Goal: Information Seeking & Learning: Learn about a topic

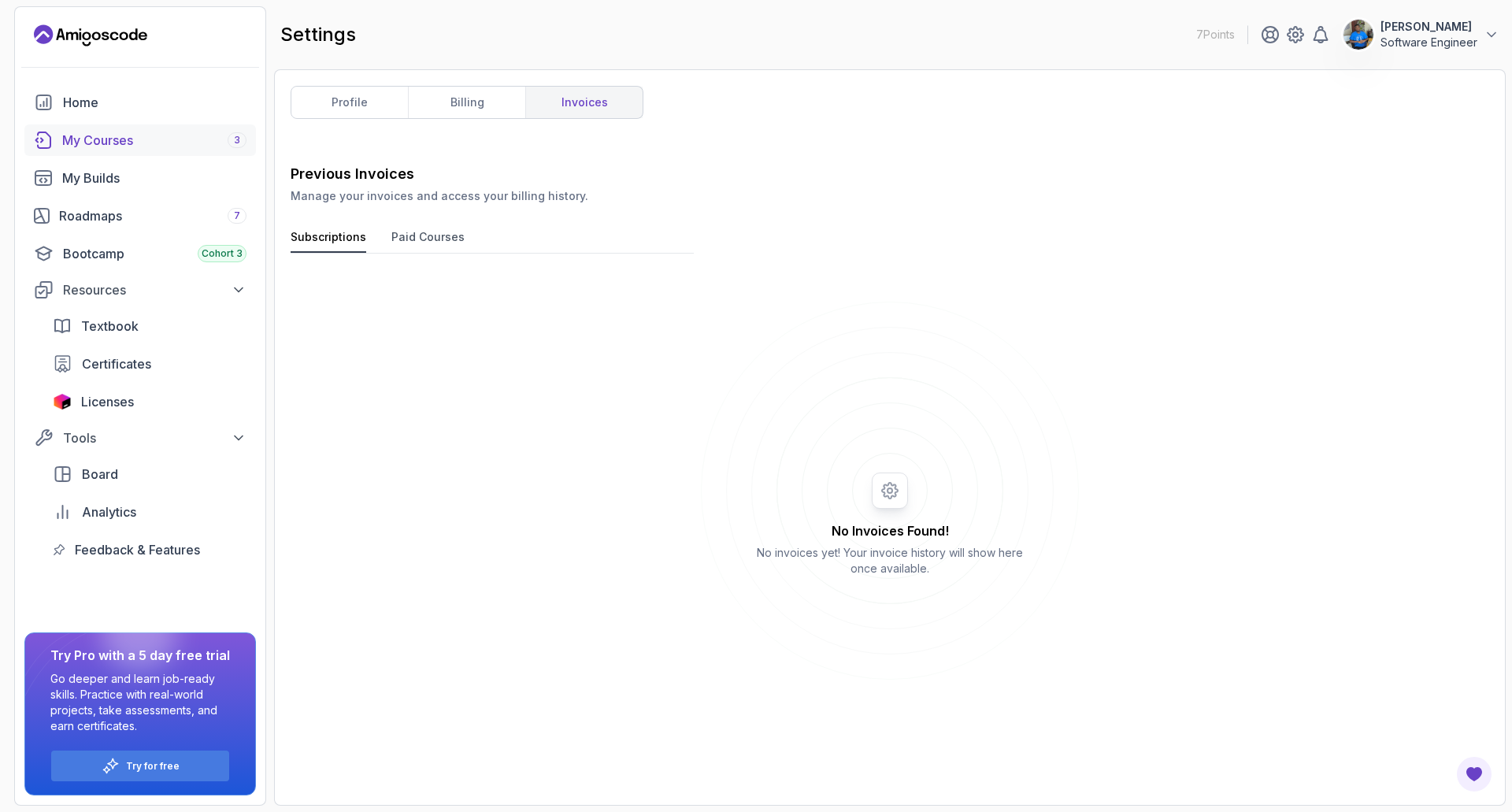
click at [127, 142] on div "My Courses 3" at bounding box center [154, 140] width 185 height 19
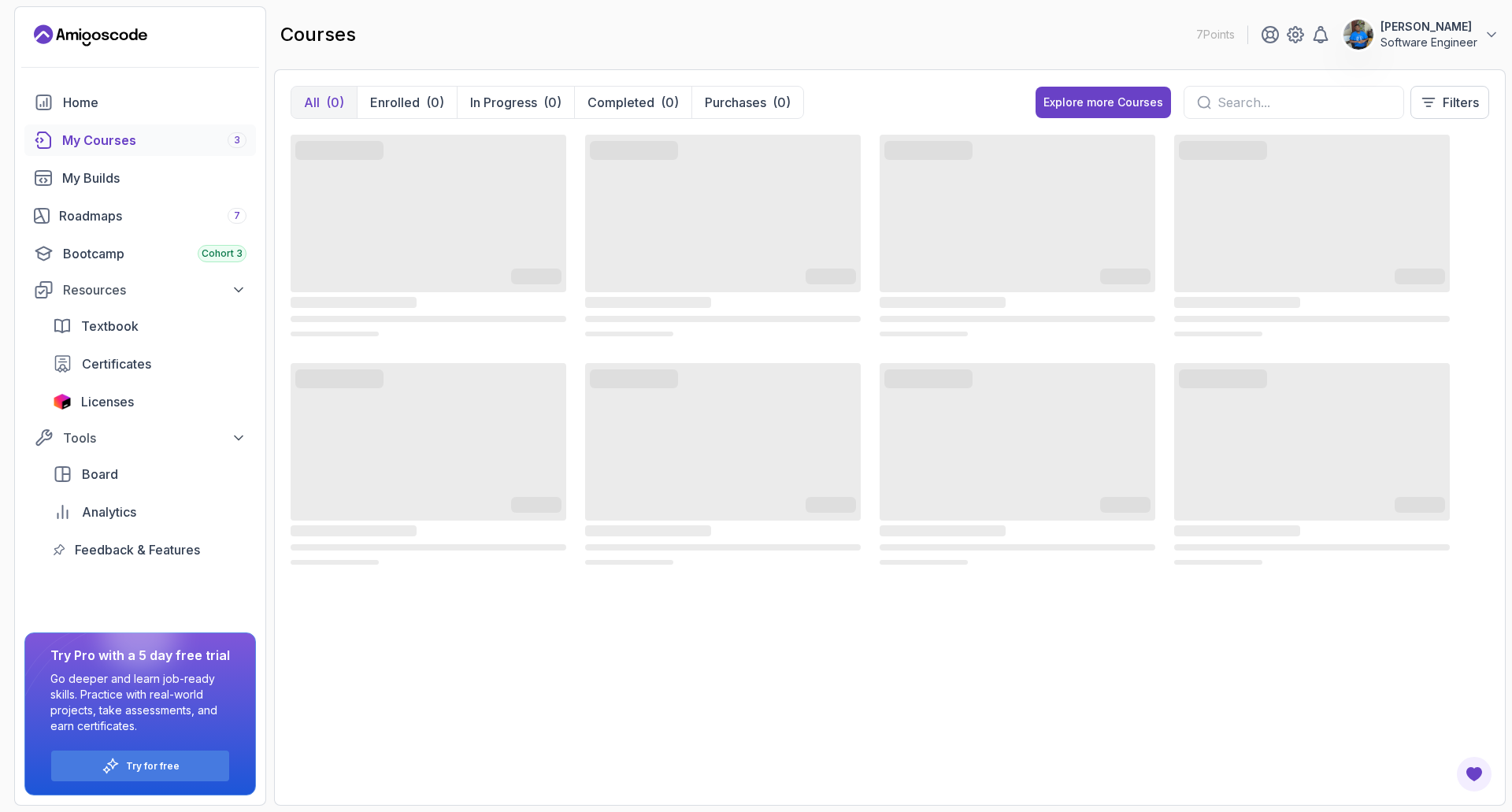
click at [1256, 101] on input "text" at bounding box center [1304, 103] width 173 height 19
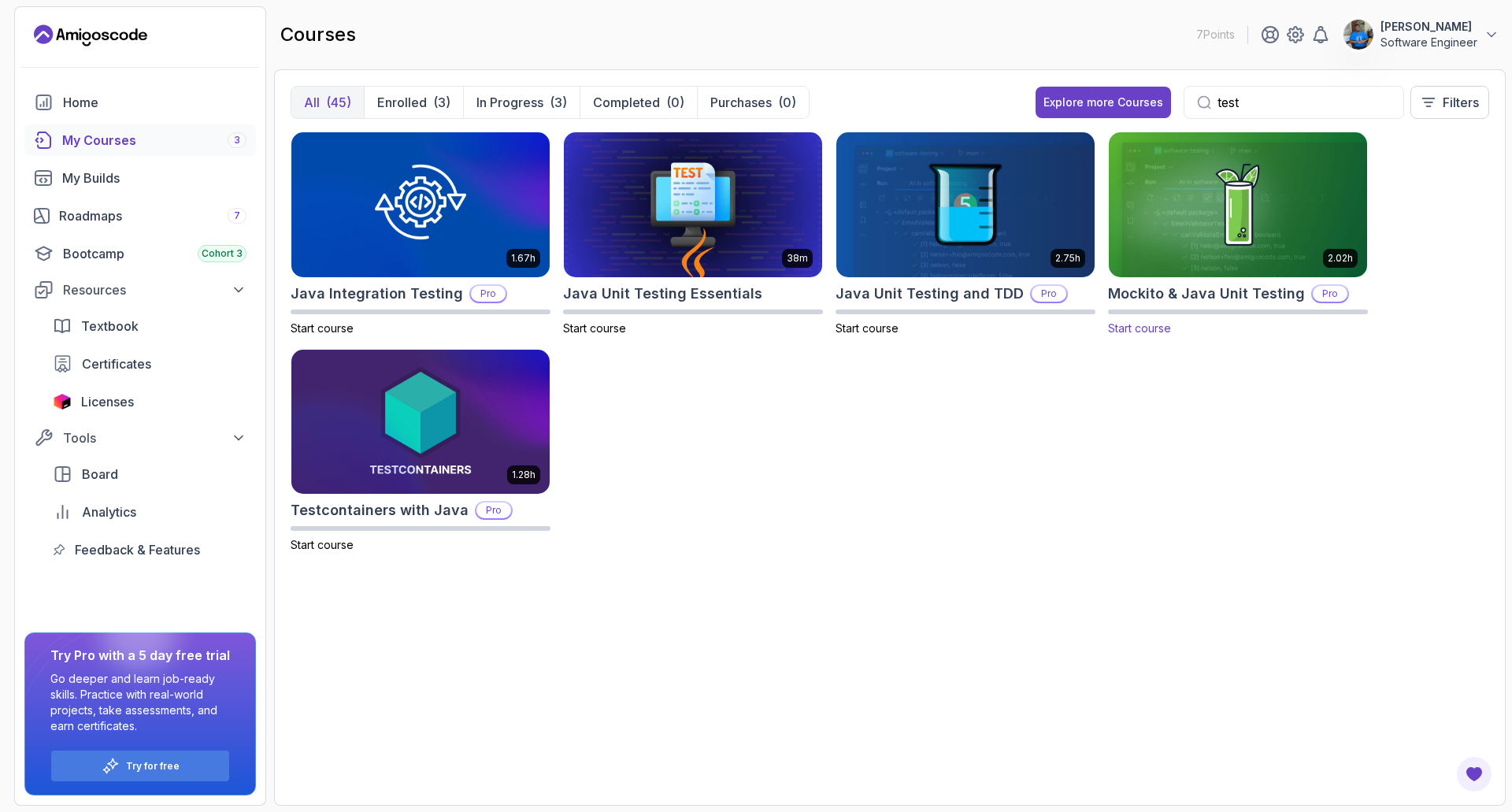
type input "test"
click at [1182, 251] on img at bounding box center [1237, 204] width 271 height 152
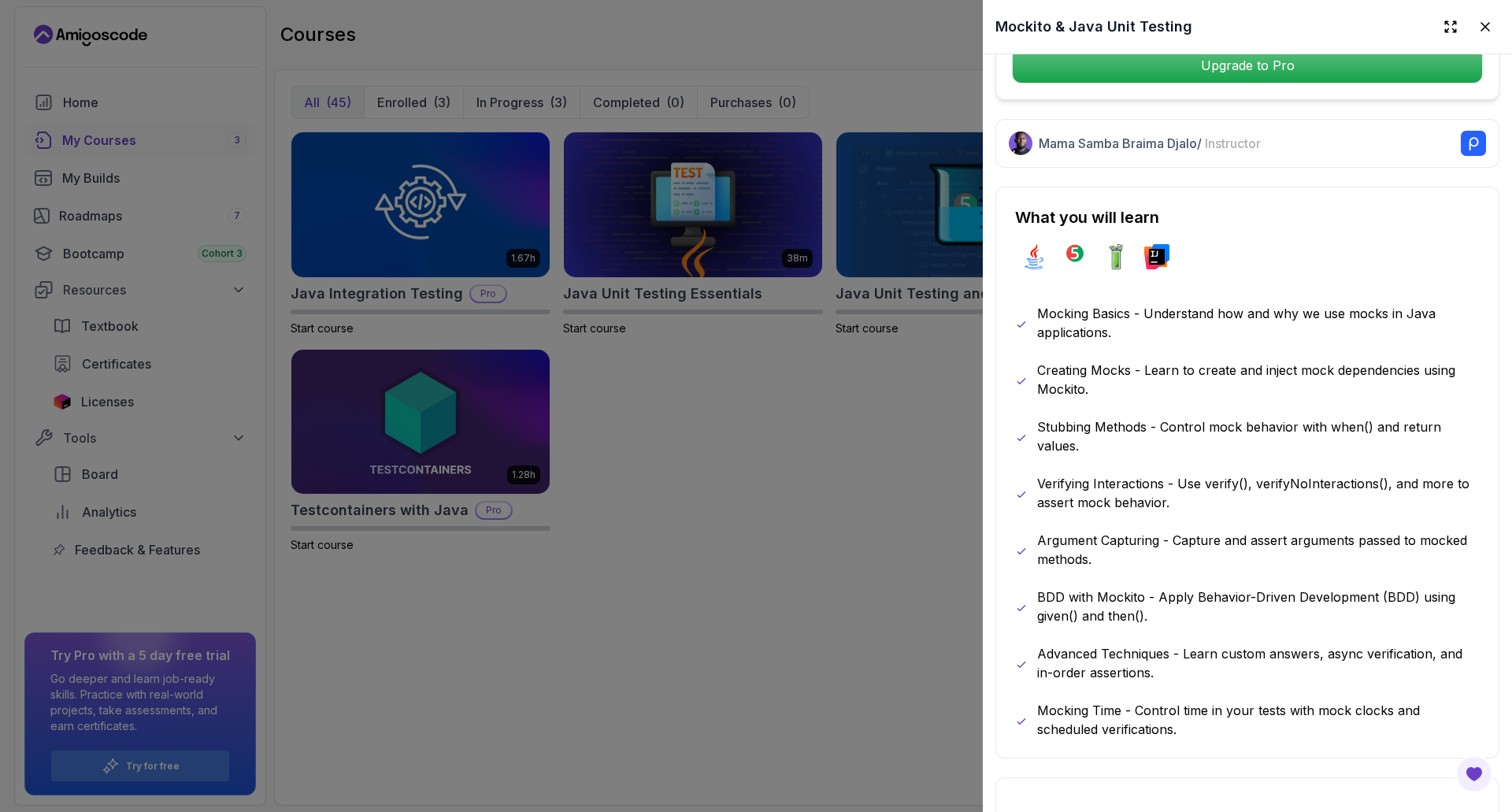
scroll to position [787, 0]
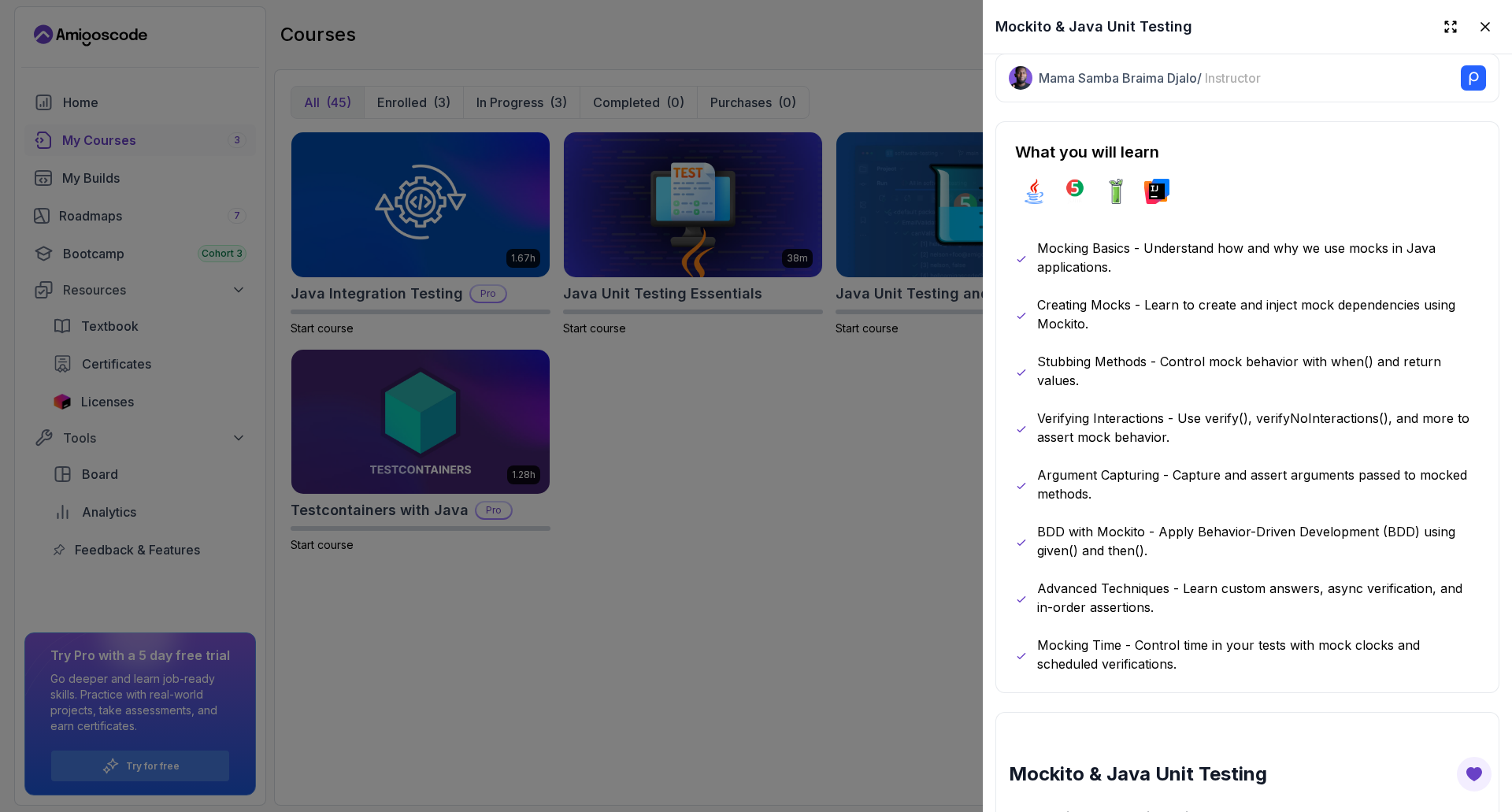
click at [1424, 239] on p "Mocking Basics - Understand how and why we use mocks in Java applications." at bounding box center [1258, 257] width 442 height 37
click at [1211, 298] on p "Creating Mocks - Learn to create and inject mock dependencies using Mockito." at bounding box center [1258, 314] width 442 height 37
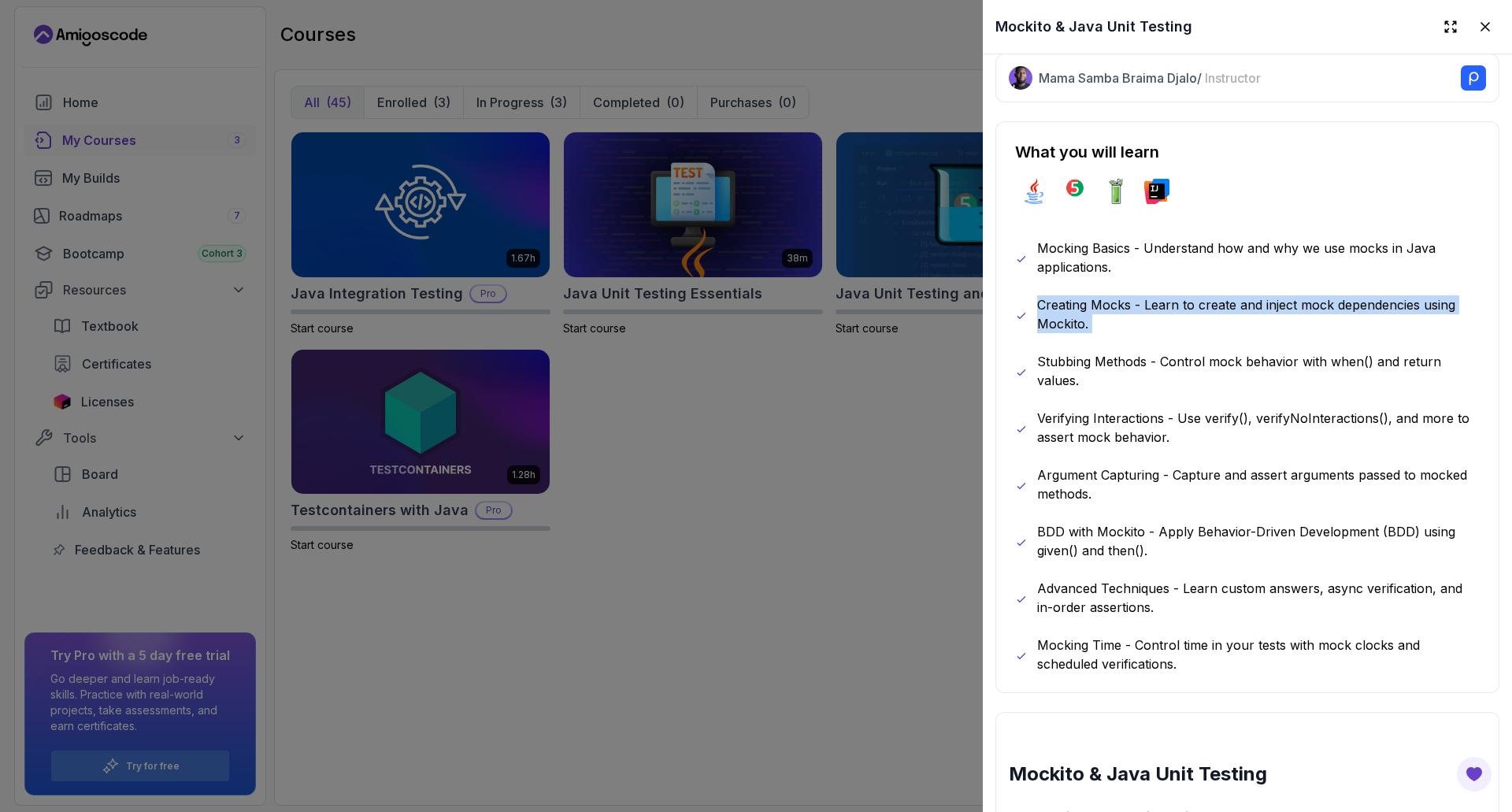
click at [1210, 298] on p "Creating Mocks - Learn to create and inject mock dependencies using Mockito." at bounding box center [1258, 314] width 442 height 37
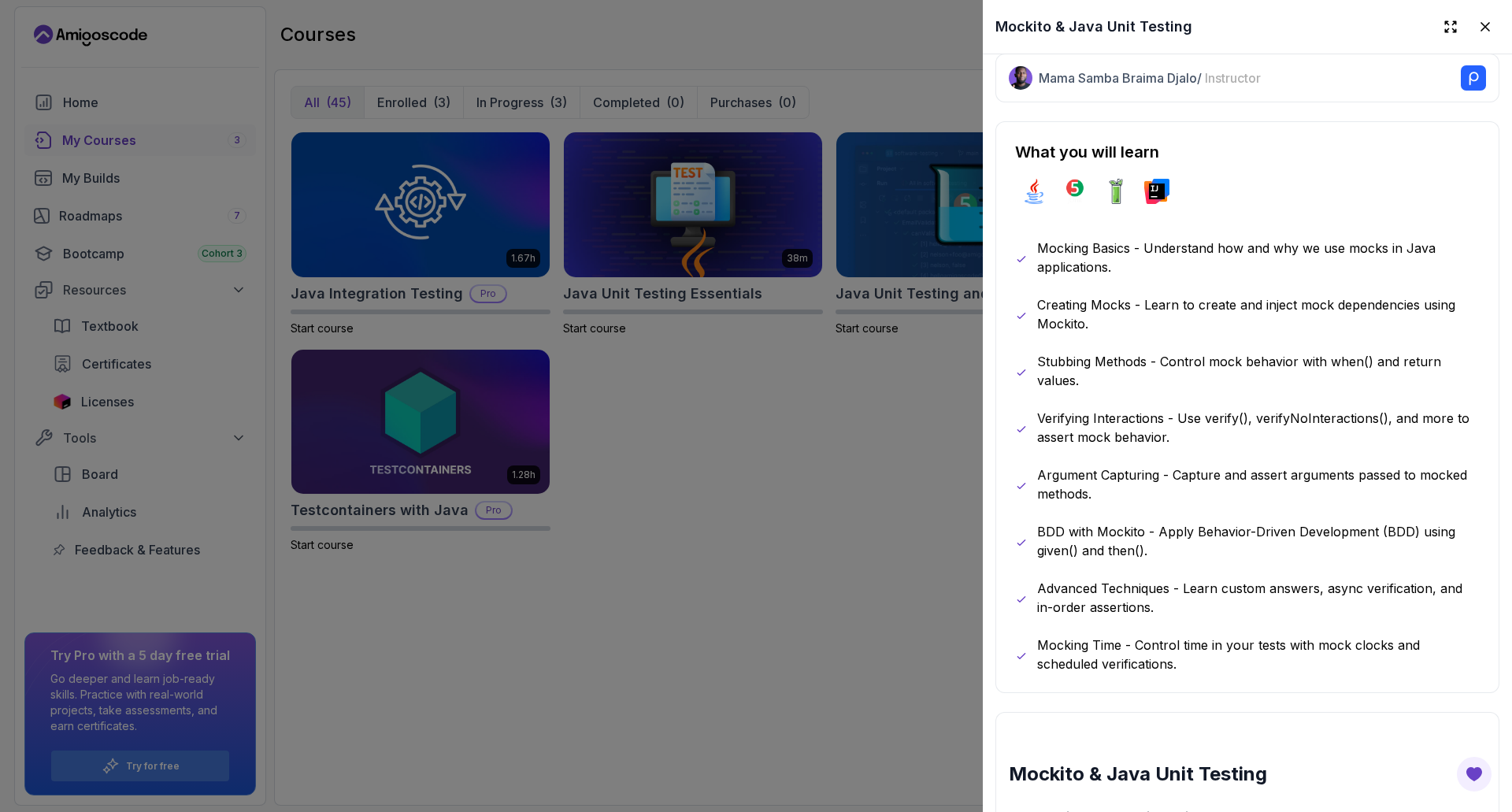
click at [1197, 352] on p "Stubbing Methods - Control mock behavior with when() and return values." at bounding box center [1258, 370] width 442 height 37
click at [1198, 409] on p "Verifying Interactions - Use verify(), verifyNoInteractions(), and more to asse…" at bounding box center [1258, 427] width 442 height 37
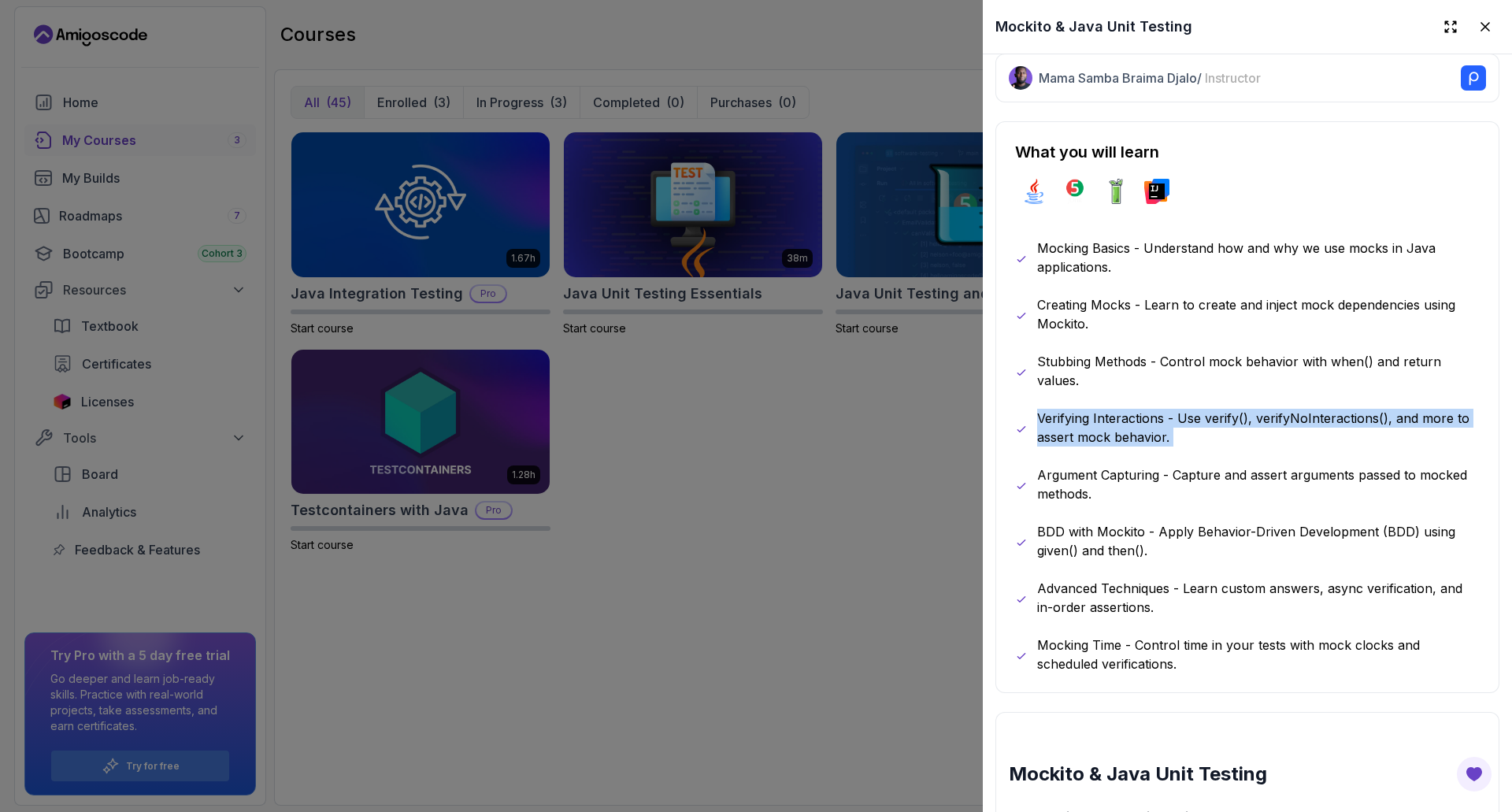
click at [1198, 409] on p "Verifying Interactions - Use verify(), verifyNoInteractions(), and more to asse…" at bounding box center [1258, 427] width 442 height 37
click at [801, 427] on div at bounding box center [756, 406] width 1512 height 812
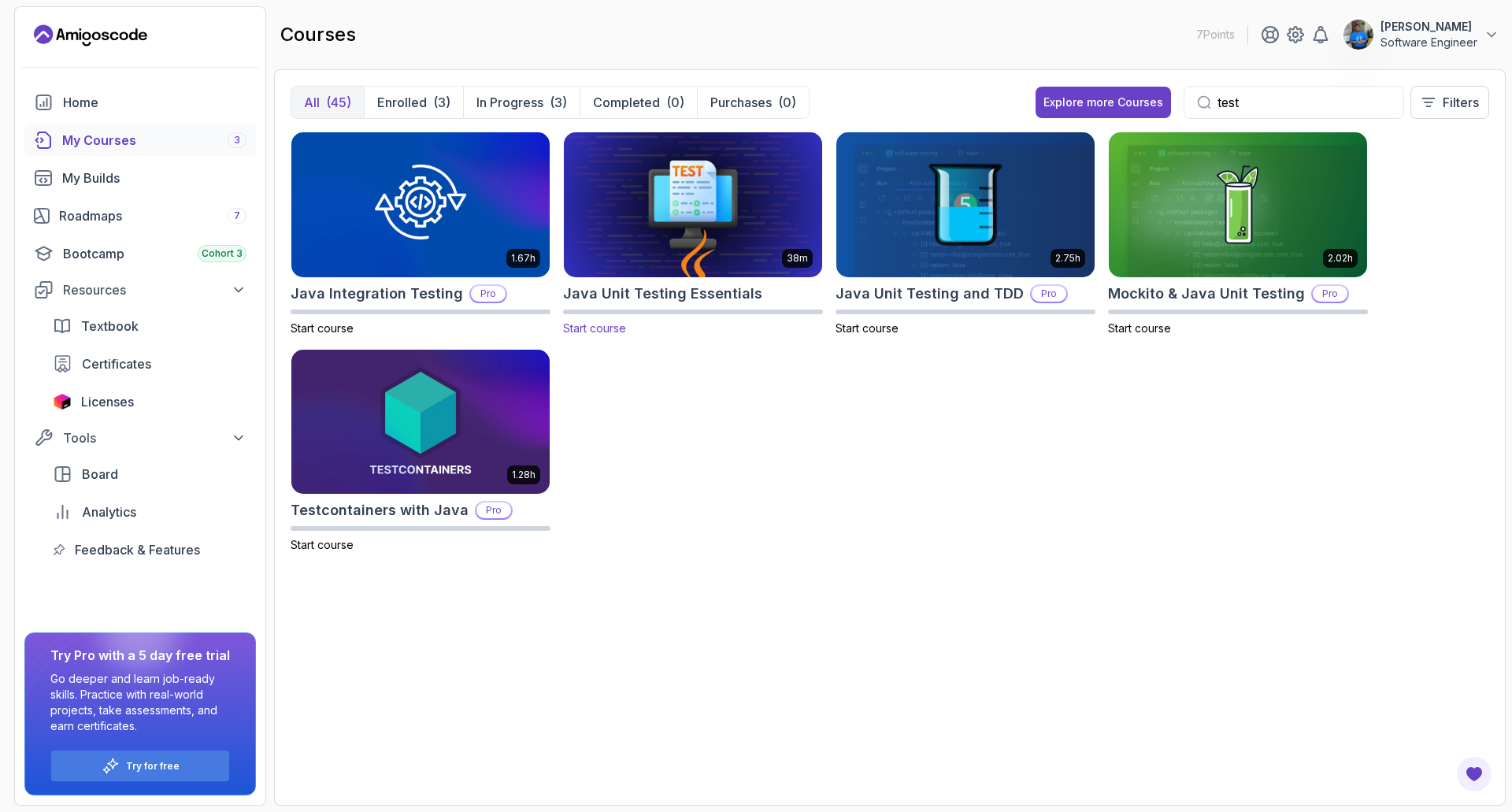
click at [666, 228] on img at bounding box center [693, 204] width 271 height 152
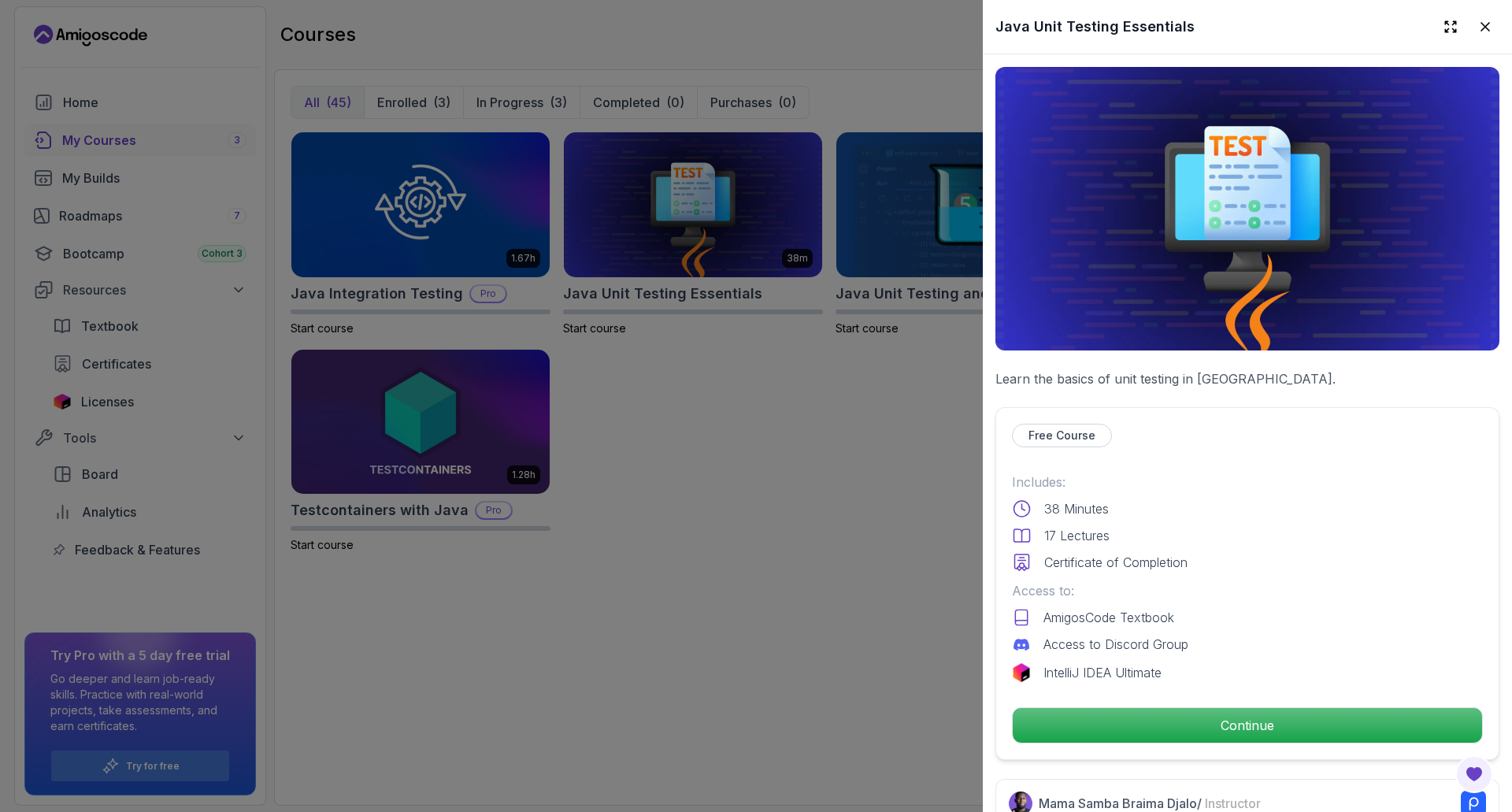
click at [710, 577] on div at bounding box center [756, 406] width 1512 height 812
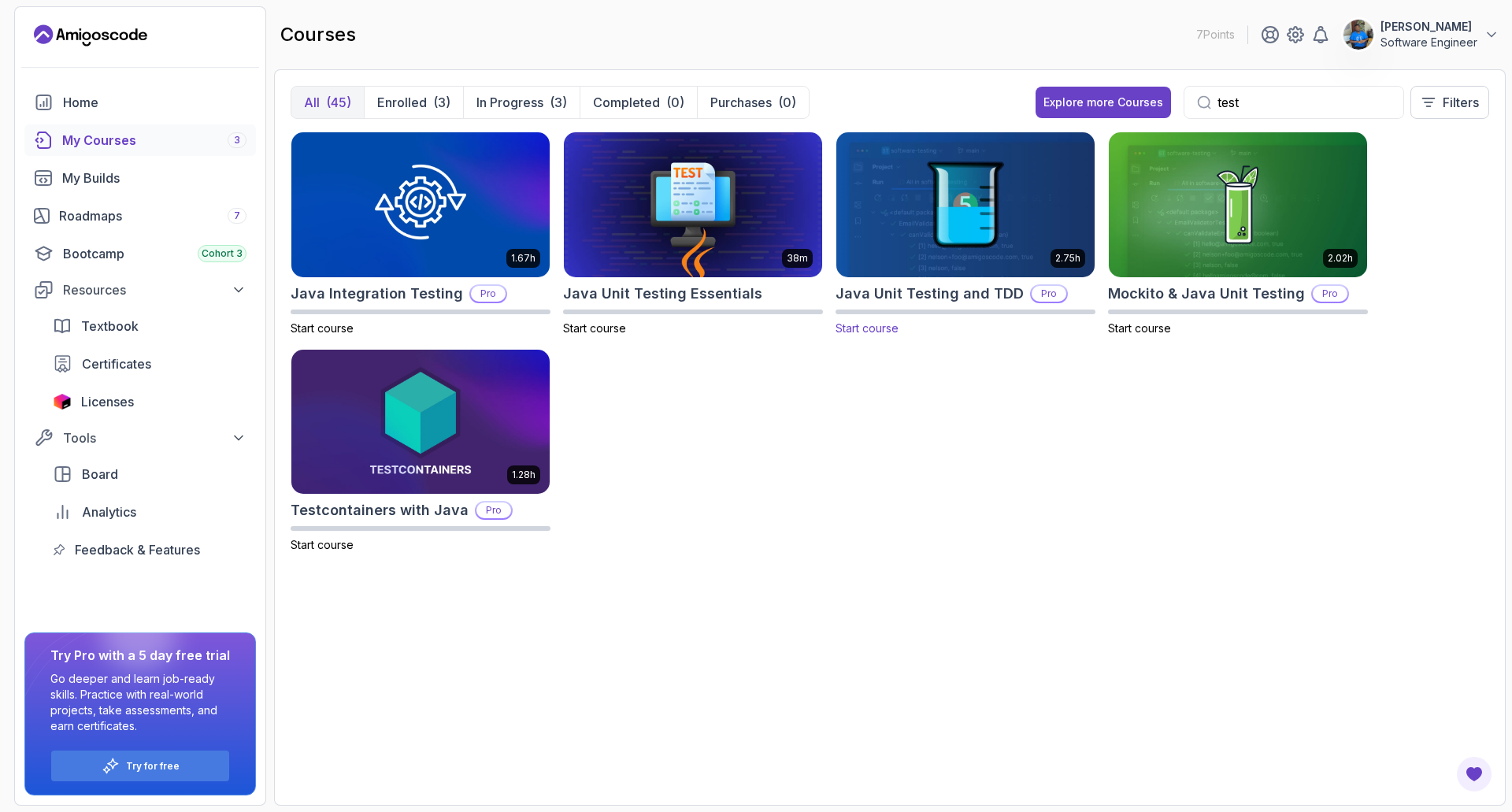
click at [910, 253] on img at bounding box center [965, 204] width 271 height 152
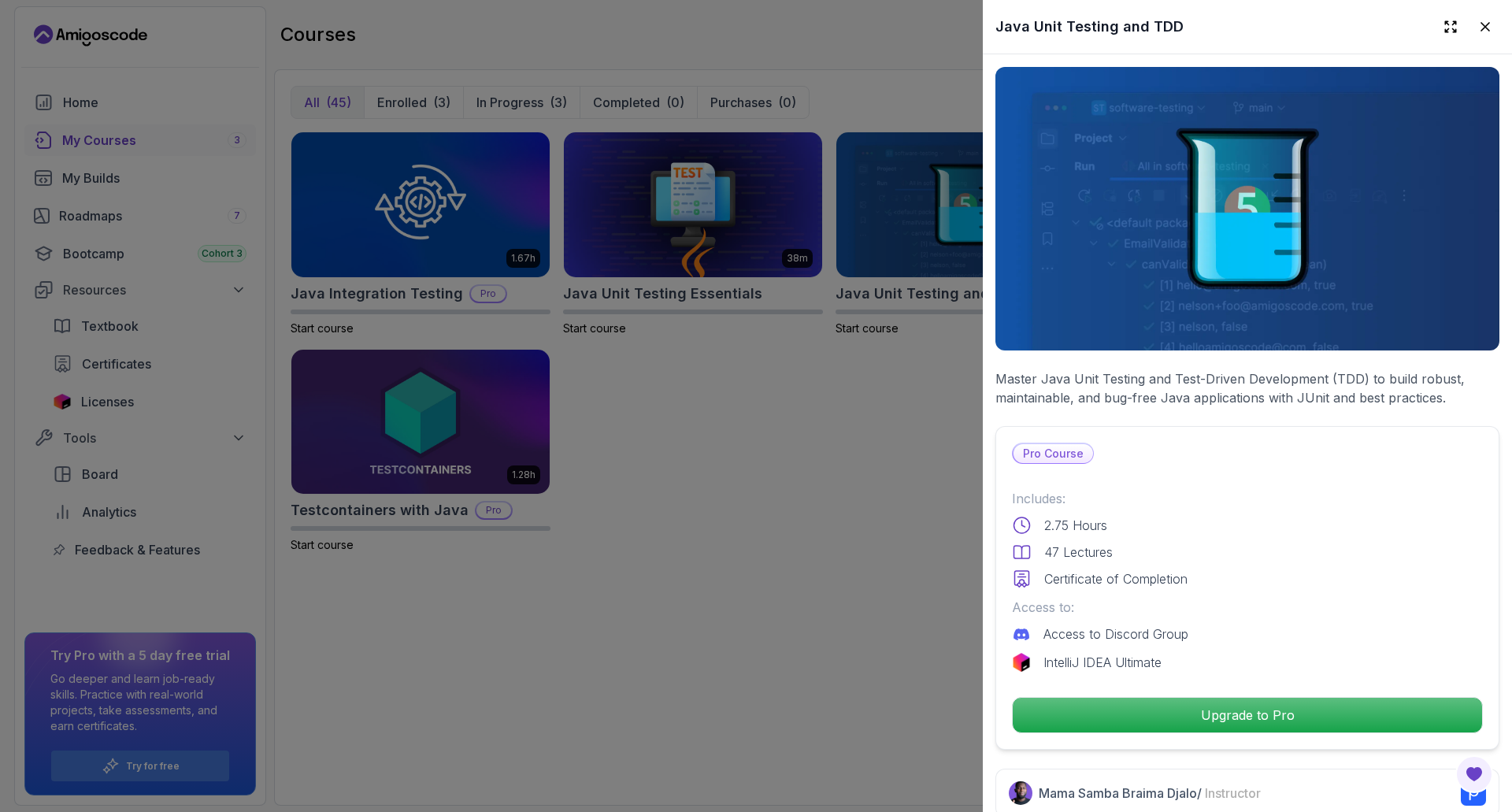
click at [860, 494] on div at bounding box center [756, 406] width 1512 height 812
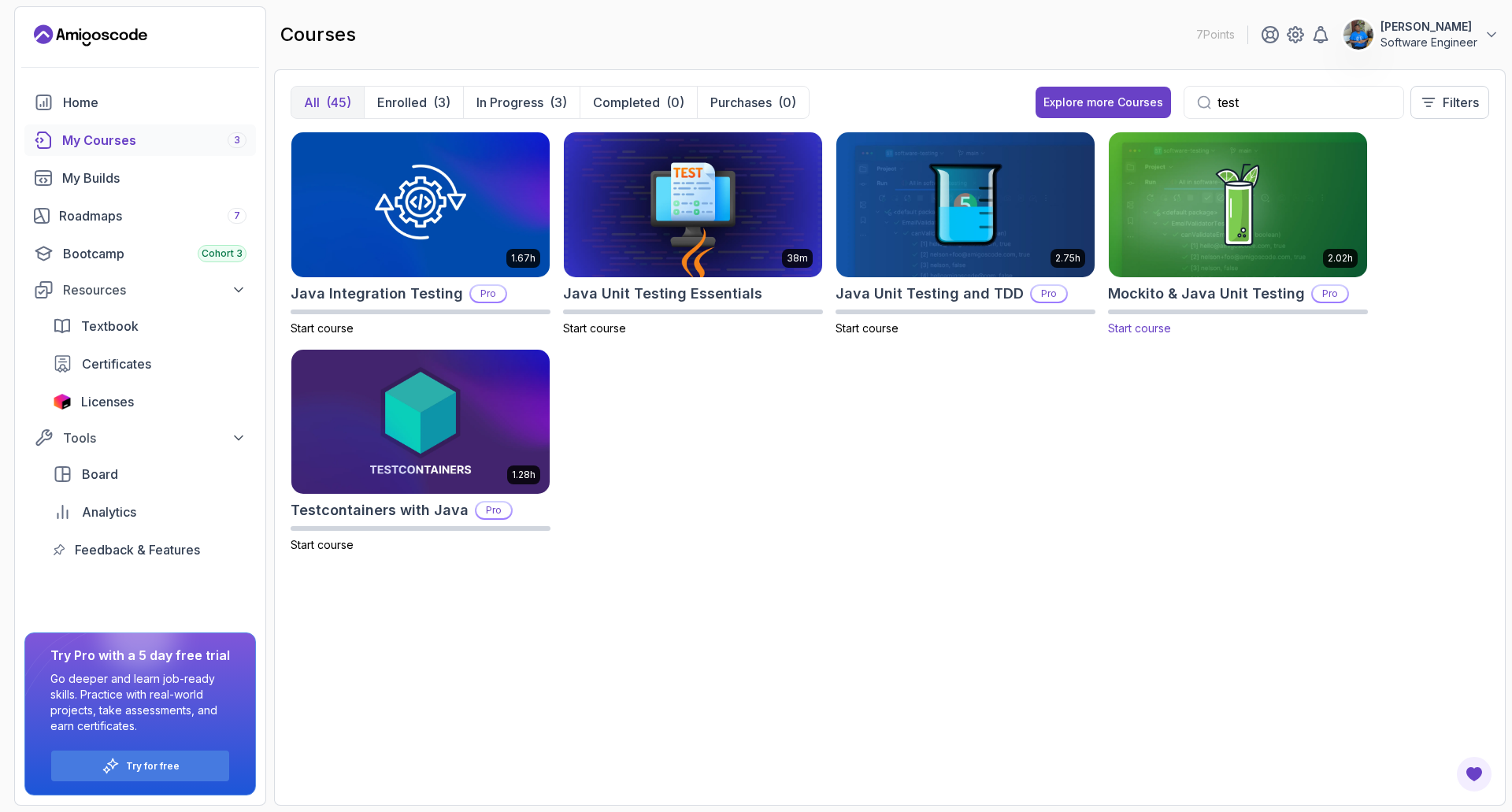
click at [1171, 243] on img at bounding box center [1237, 204] width 271 height 152
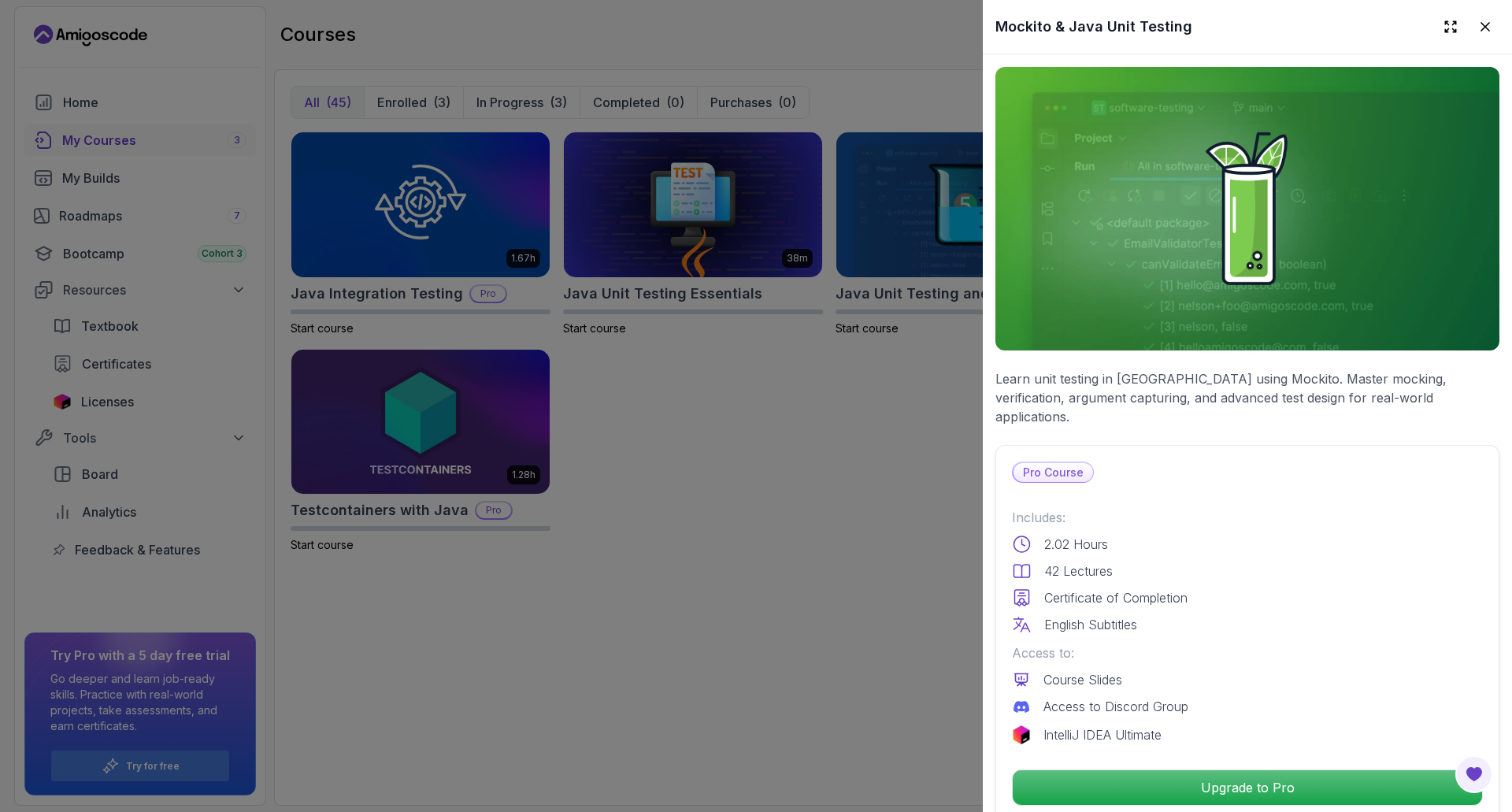
click at [830, 509] on div at bounding box center [756, 406] width 1512 height 812
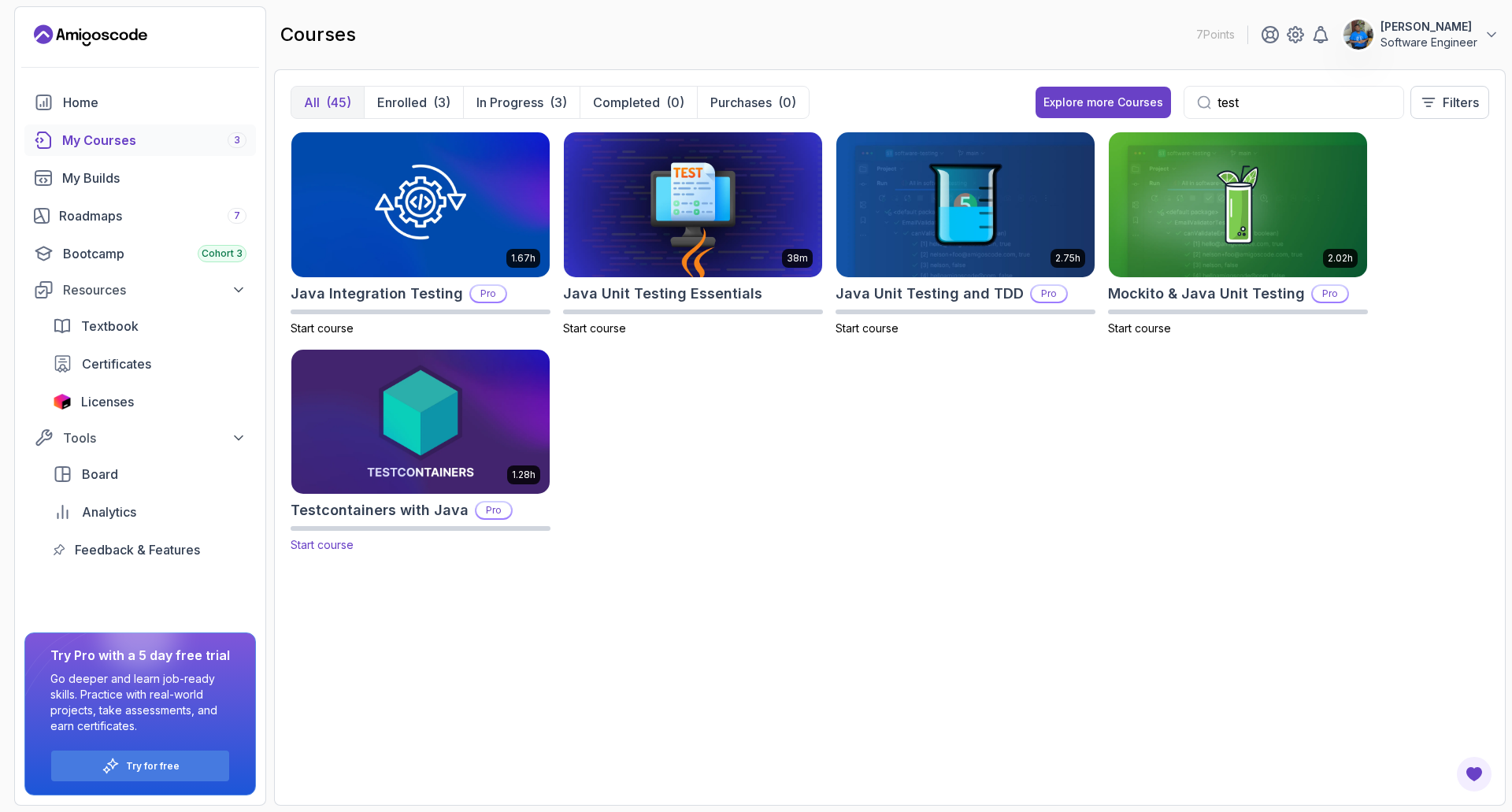
click at [544, 451] on img at bounding box center [420, 421] width 271 height 152
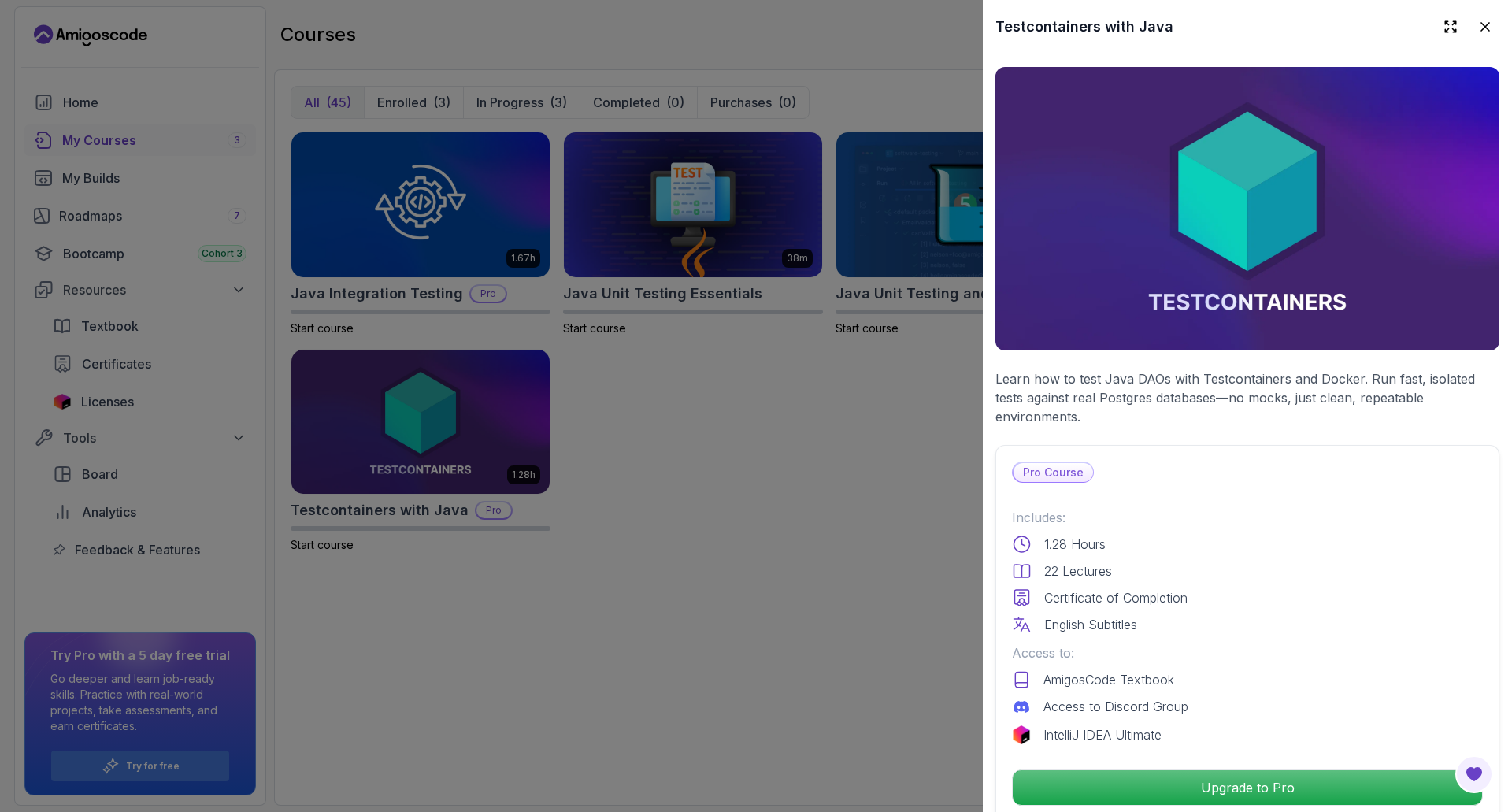
click at [746, 489] on div at bounding box center [756, 406] width 1512 height 812
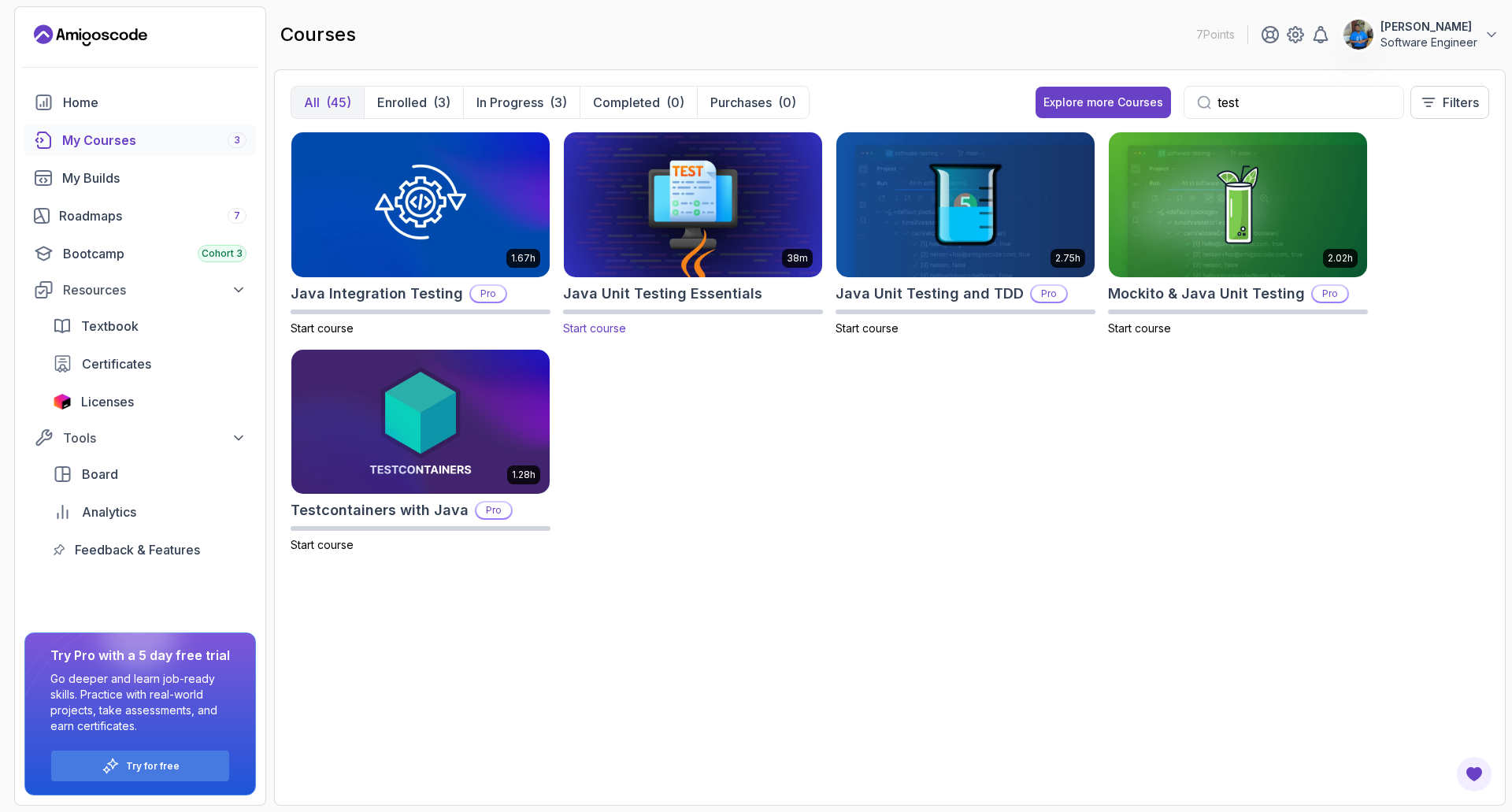
click at [680, 207] on img at bounding box center [693, 204] width 271 height 152
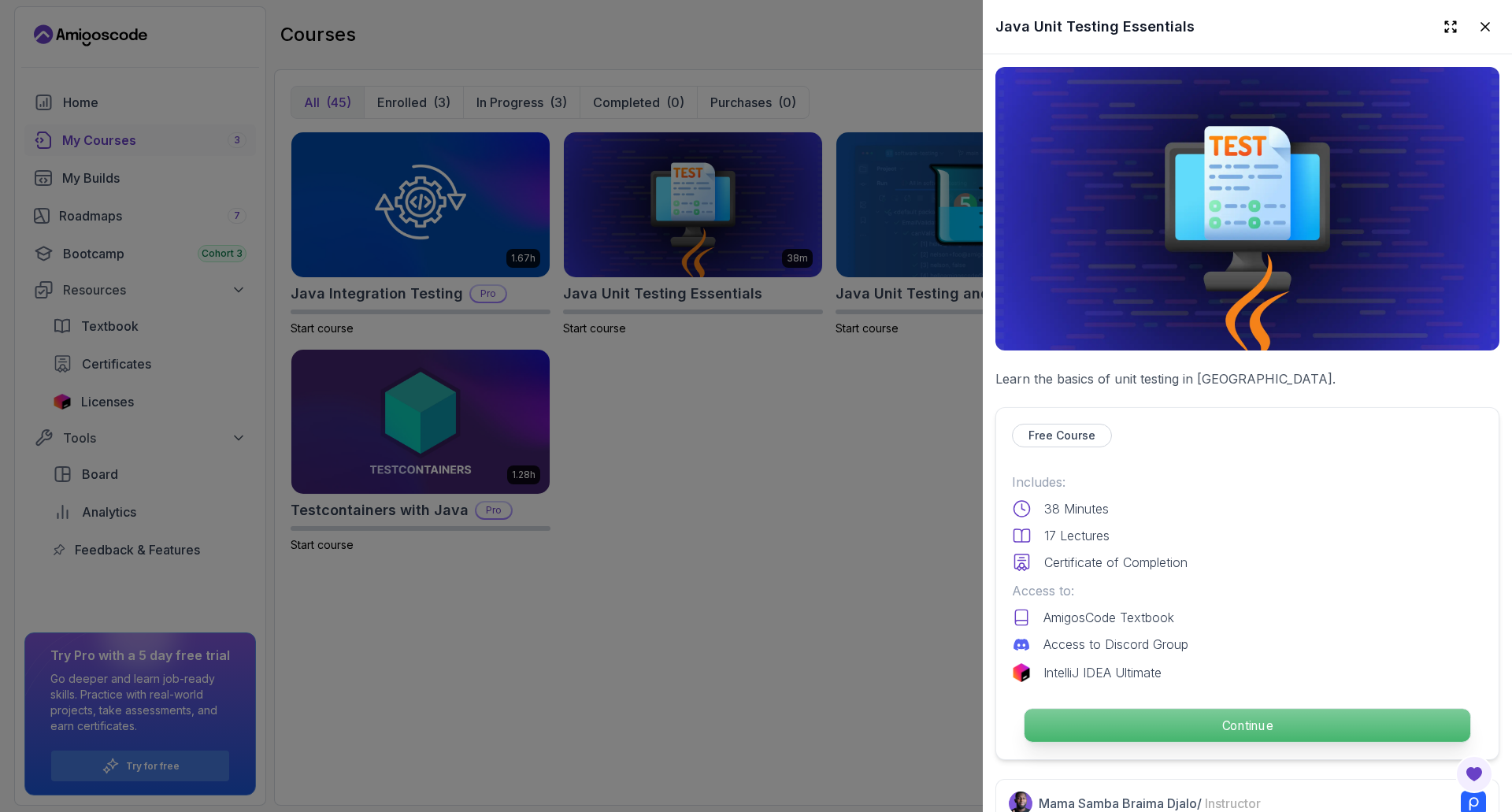
click at [1137, 709] on p "Continue" at bounding box center [1247, 726] width 446 height 33
click at [1086, 709] on p "Continue" at bounding box center [1247, 726] width 446 height 33
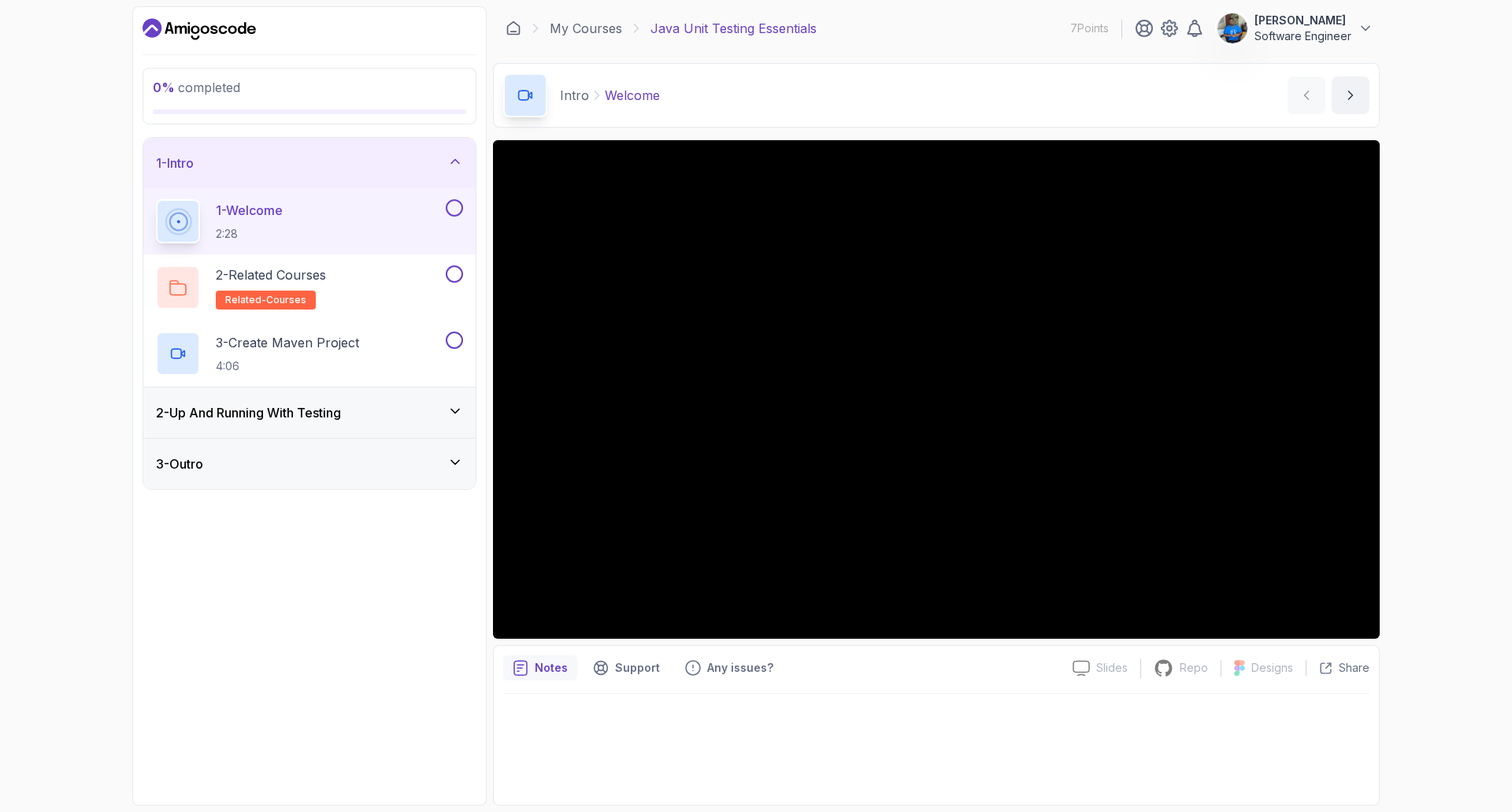
click at [1046, 773] on div at bounding box center [936, 745] width 866 height 102
click at [1330, 35] on p "Software Engineer" at bounding box center [1303, 37] width 97 height 16
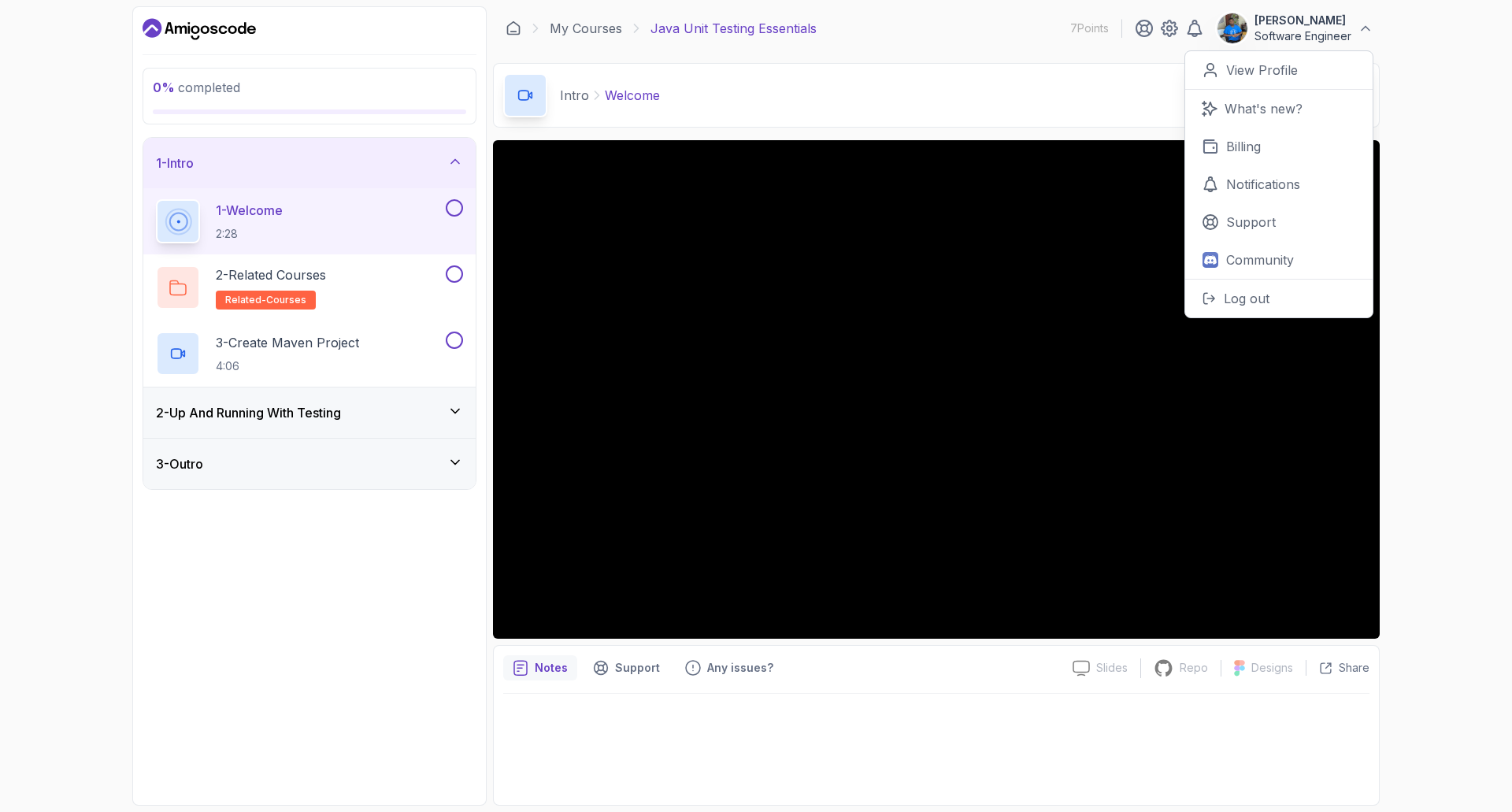
click at [1425, 663] on div "0 % completed 1 - Intro 1 - Welcome 2:28 2 - Related Courses related-courses 3 …" at bounding box center [756, 406] width 1512 height 812
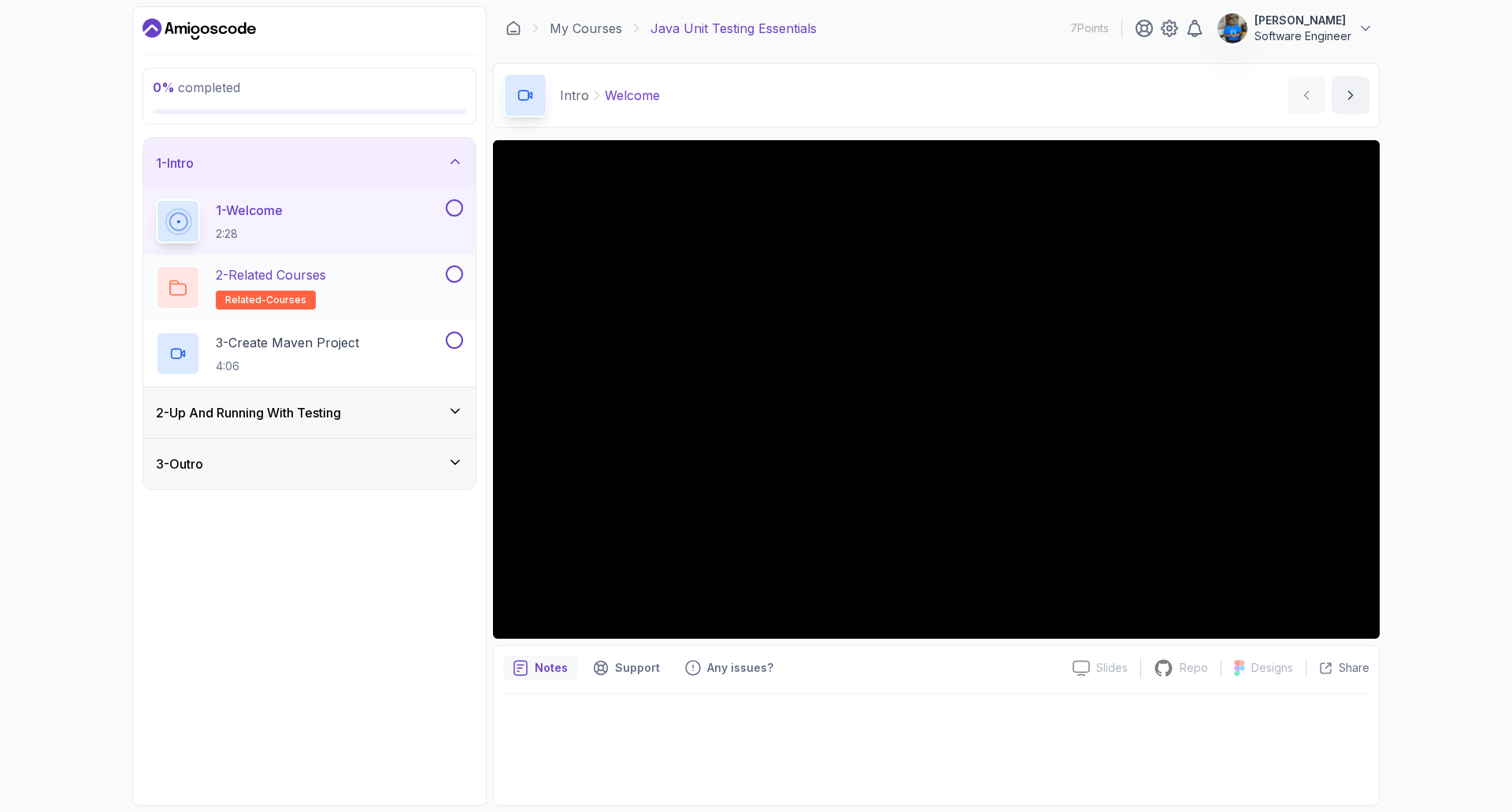
click at [374, 287] on div "2 - Related Courses related-courses" at bounding box center [299, 287] width 286 height 44
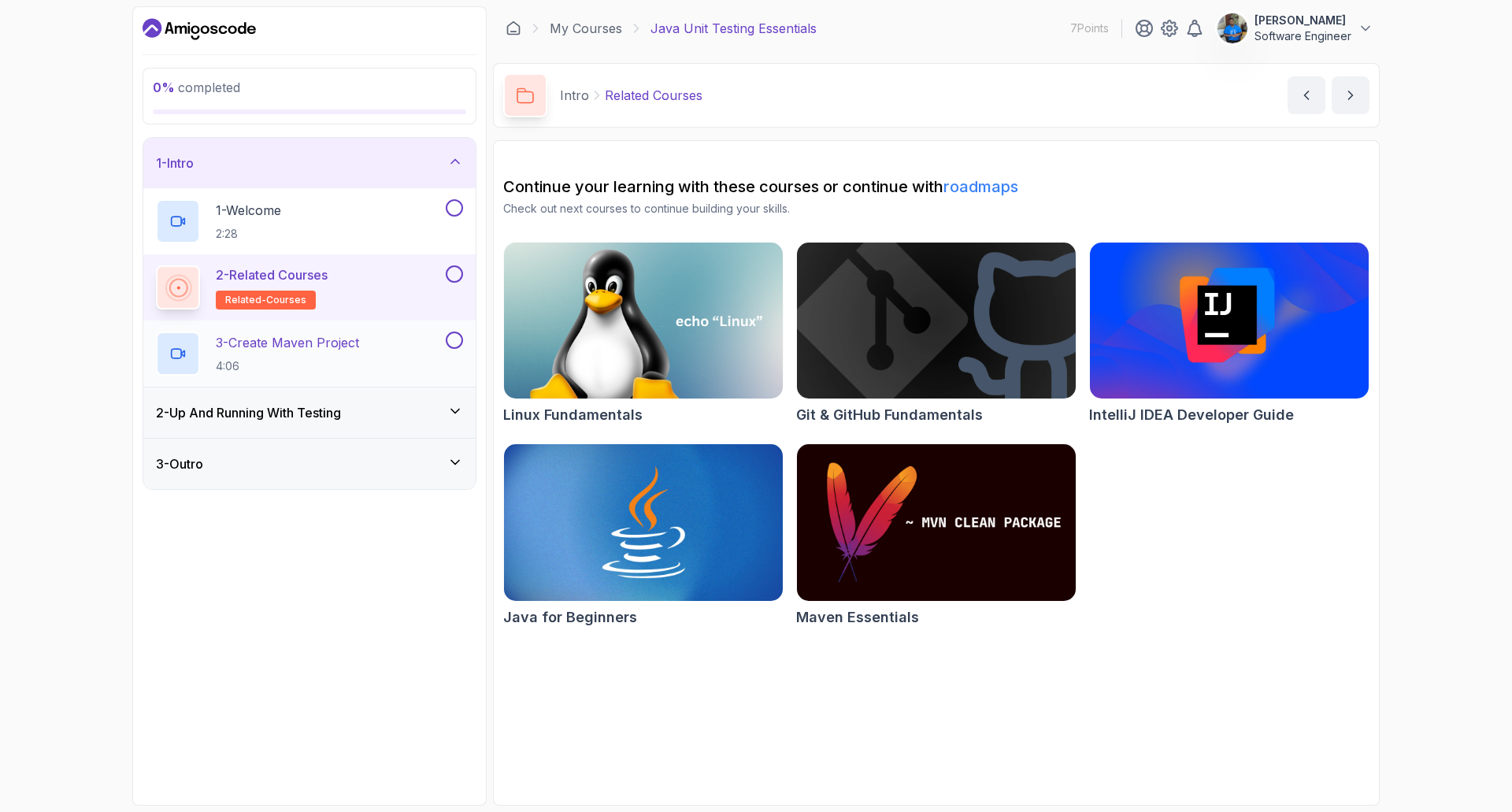
click at [349, 345] on p "3 - Create Maven Project" at bounding box center [287, 343] width 143 height 19
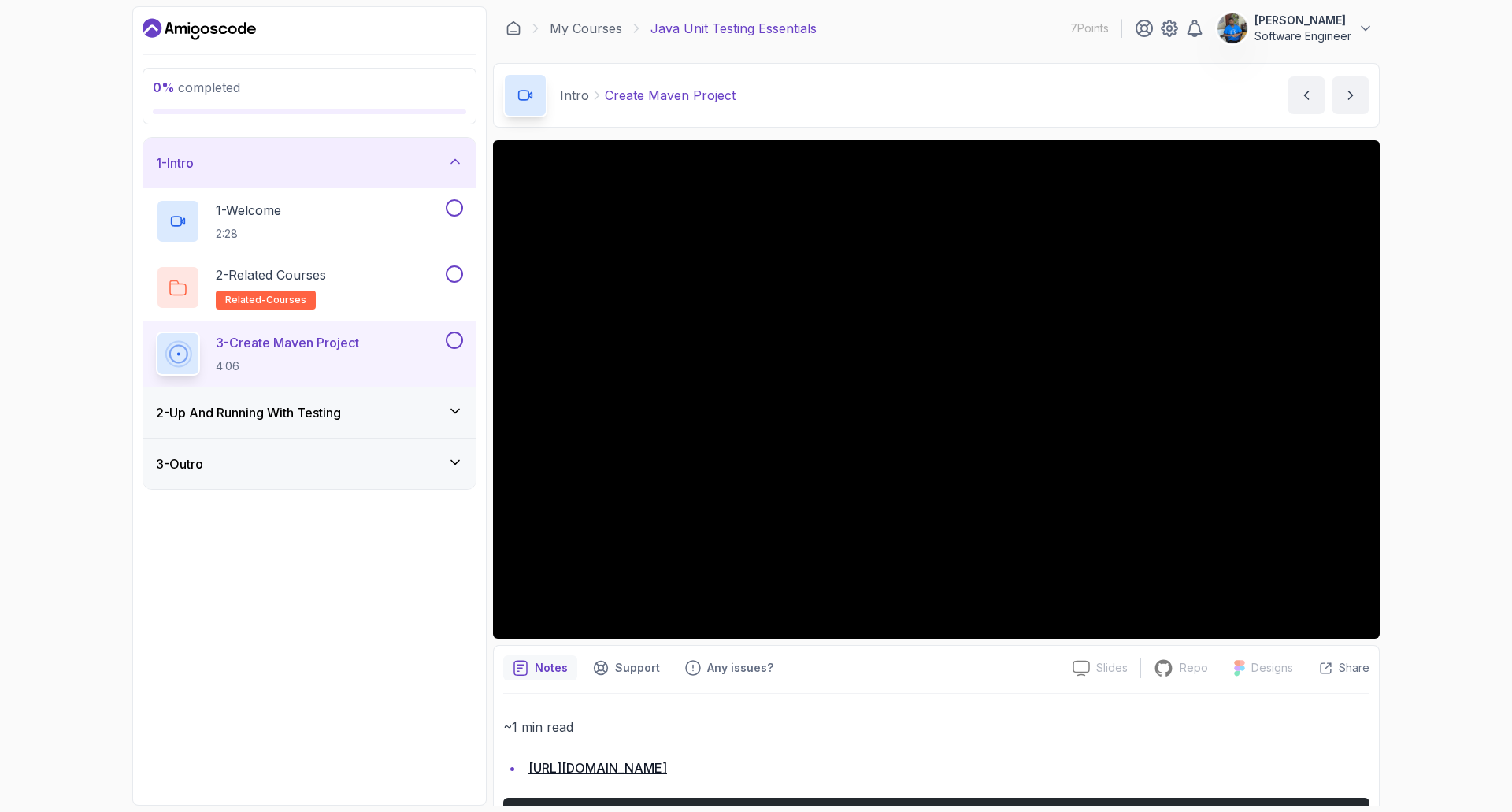
click at [333, 412] on h3 "2 - Up And Running With Testing" at bounding box center [248, 413] width 185 height 19
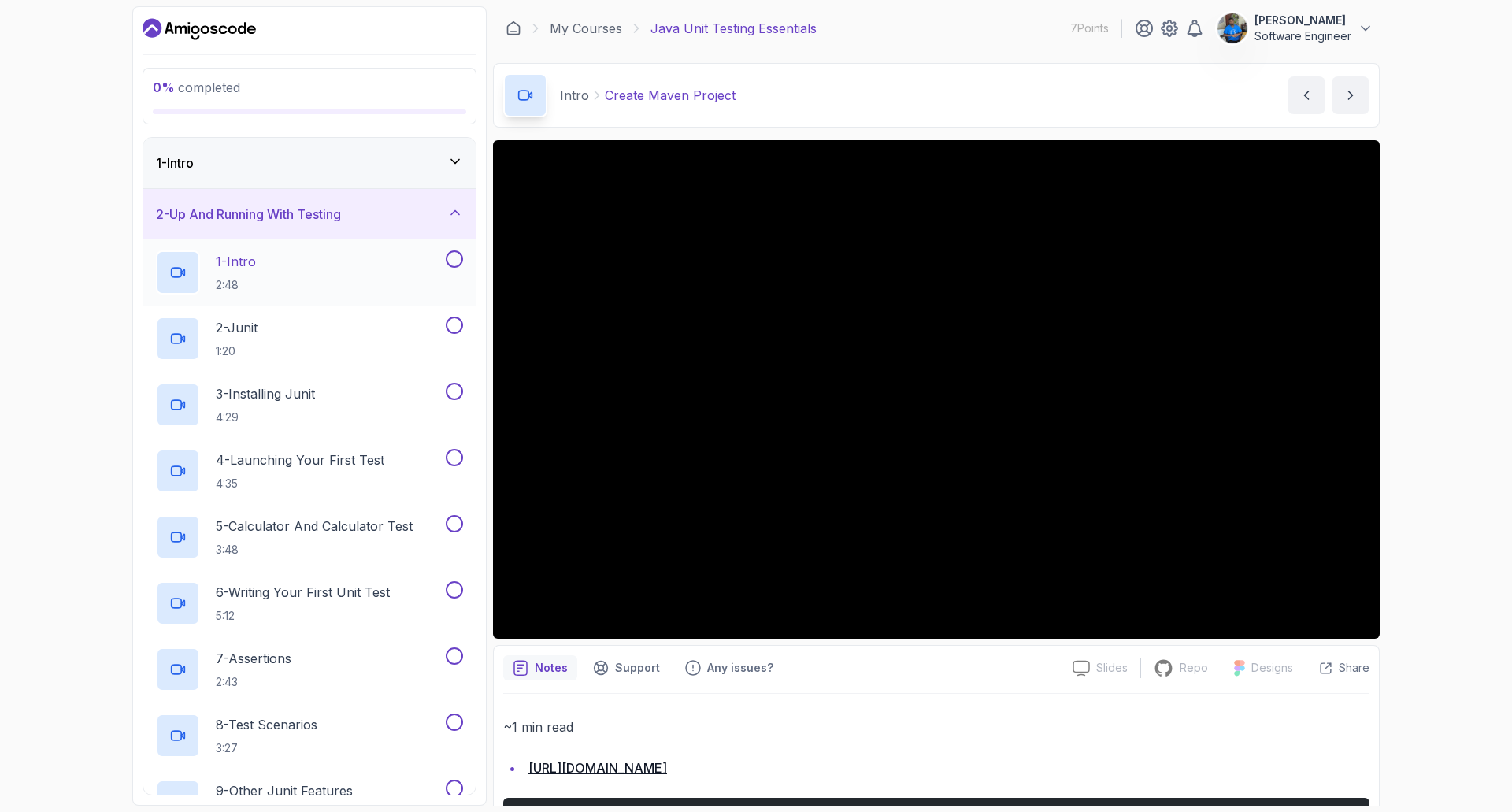
click at [275, 281] on div "1 - Intro 2:48" at bounding box center [299, 272] width 286 height 44
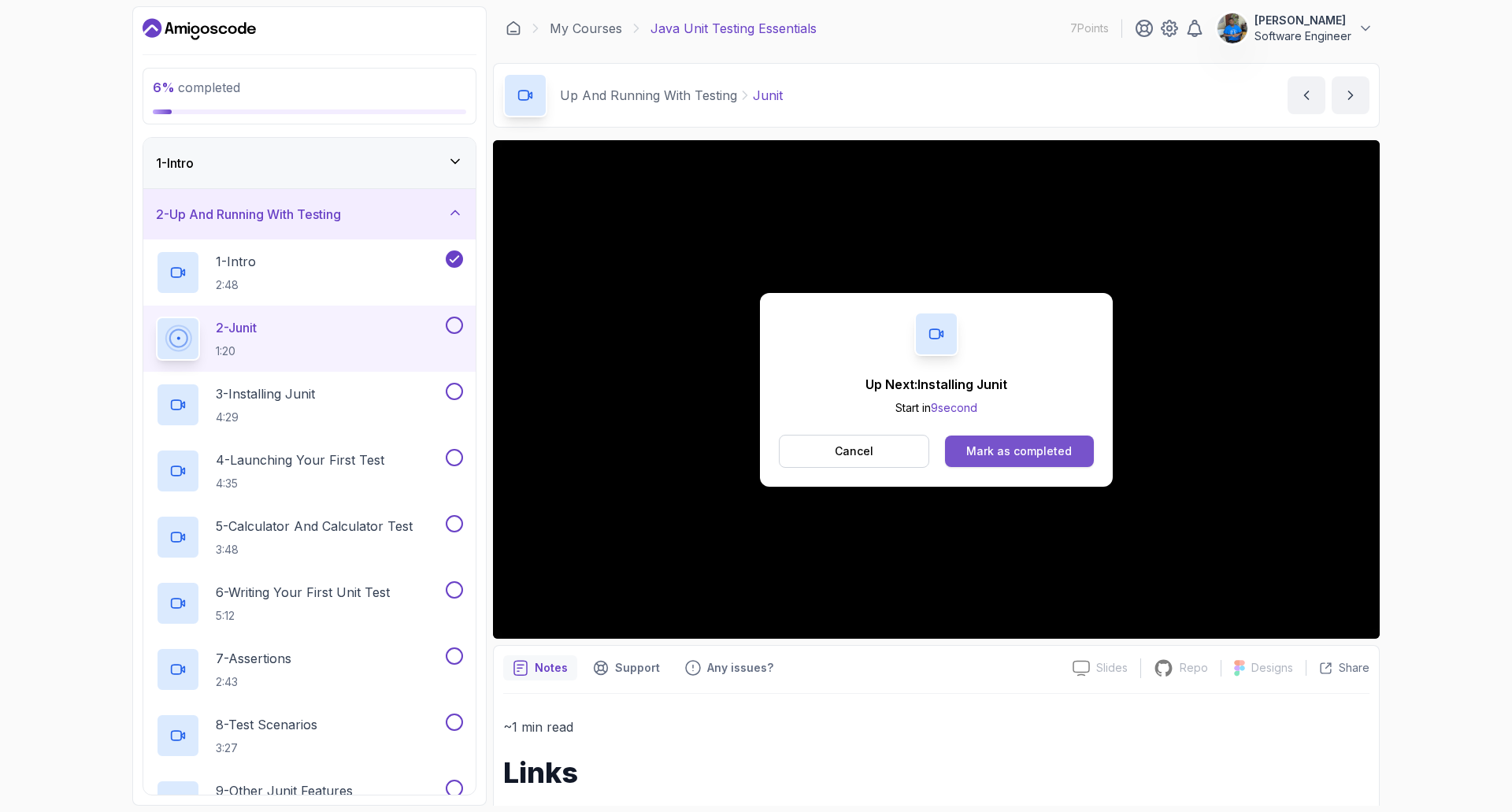
click at [1027, 455] on div "Mark as completed" at bounding box center [1019, 451] width 106 height 16
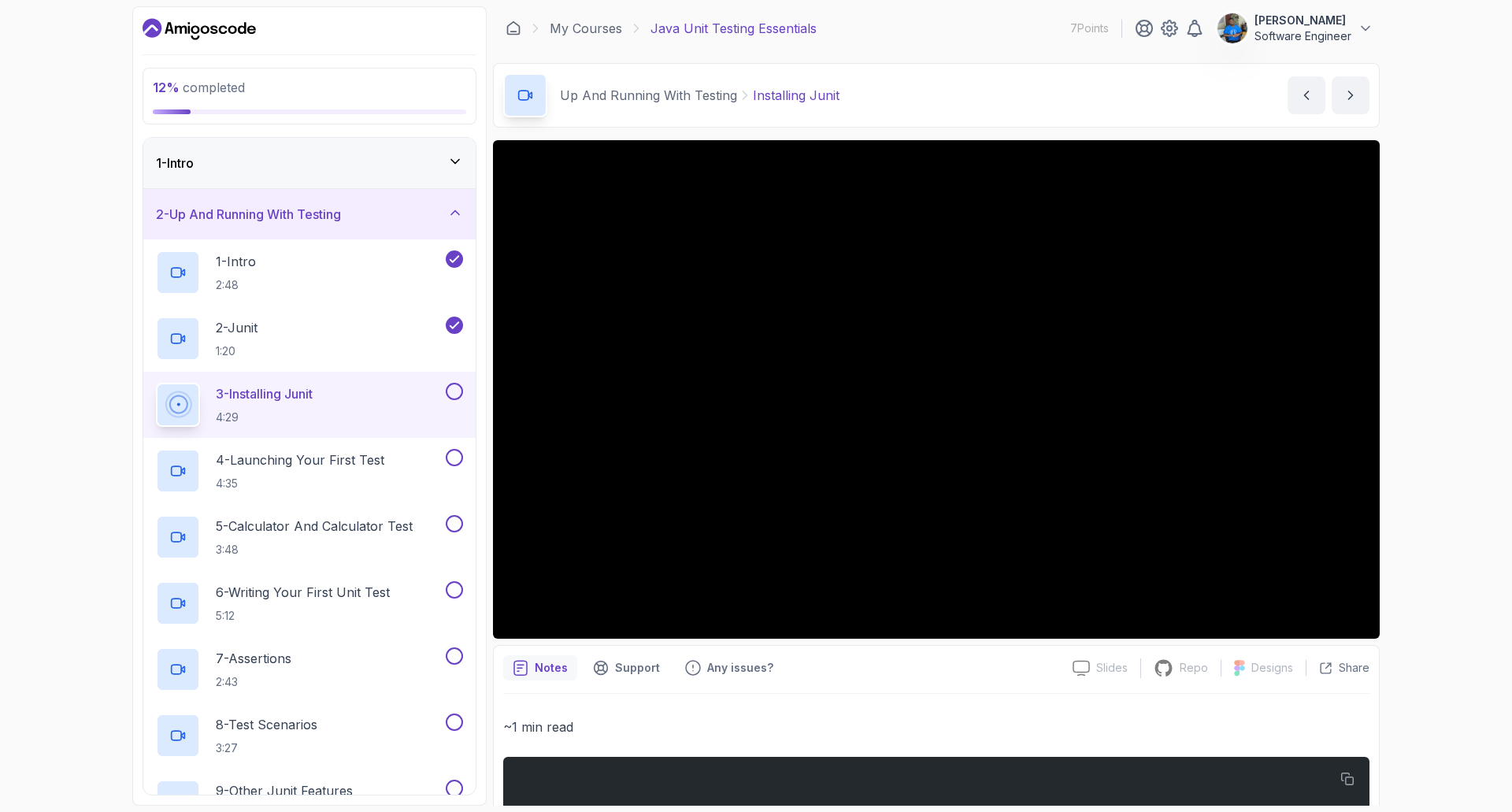
click at [970, 740] on div "~1 min read < dependency > < groupId >org.junit.jupiter</ groupId > < artifactI…" at bounding box center [936, 826] width 866 height 221
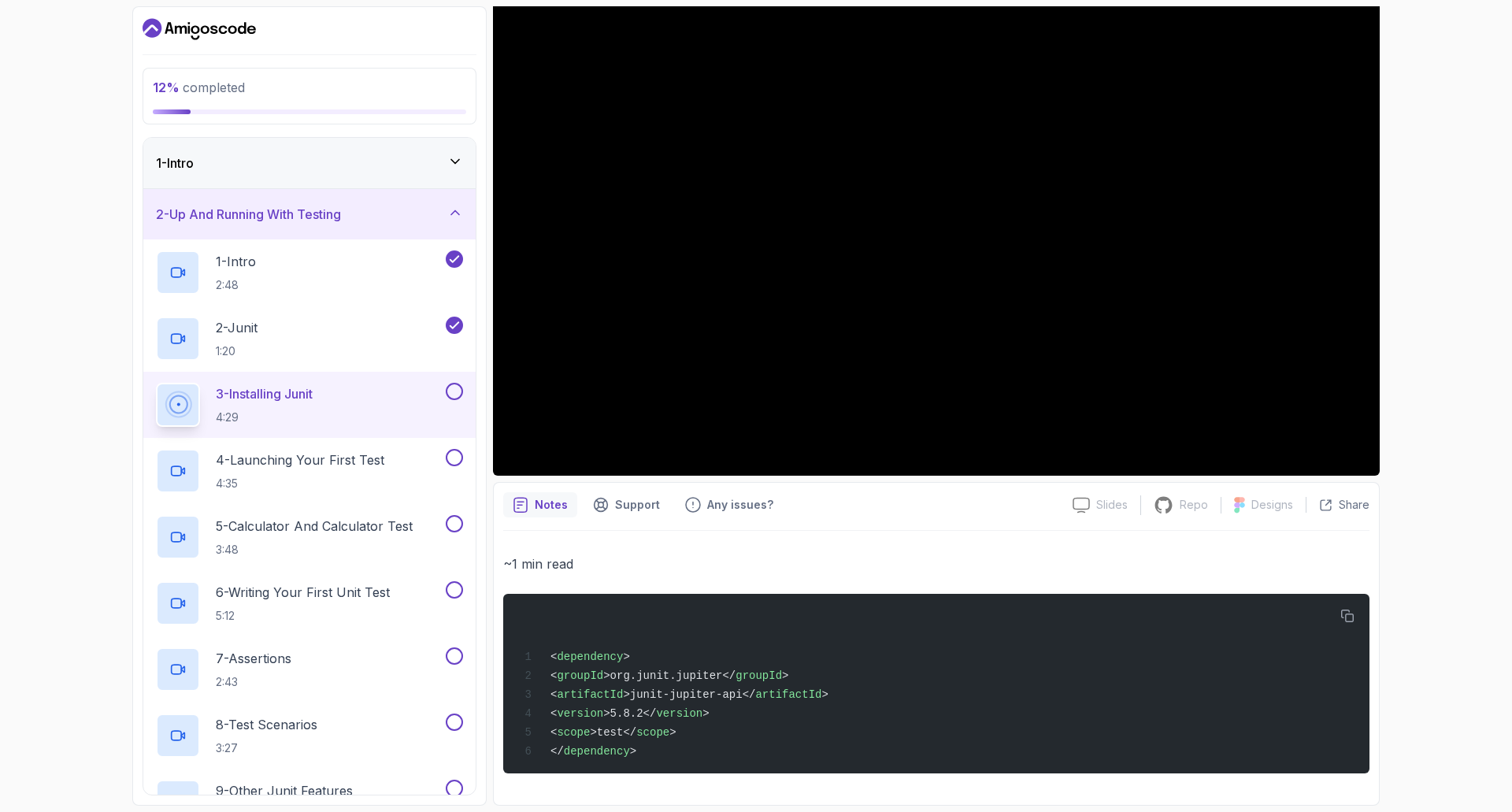
scroll to position [168, 0]
click at [916, 570] on p "~1 min read" at bounding box center [936, 564] width 866 height 22
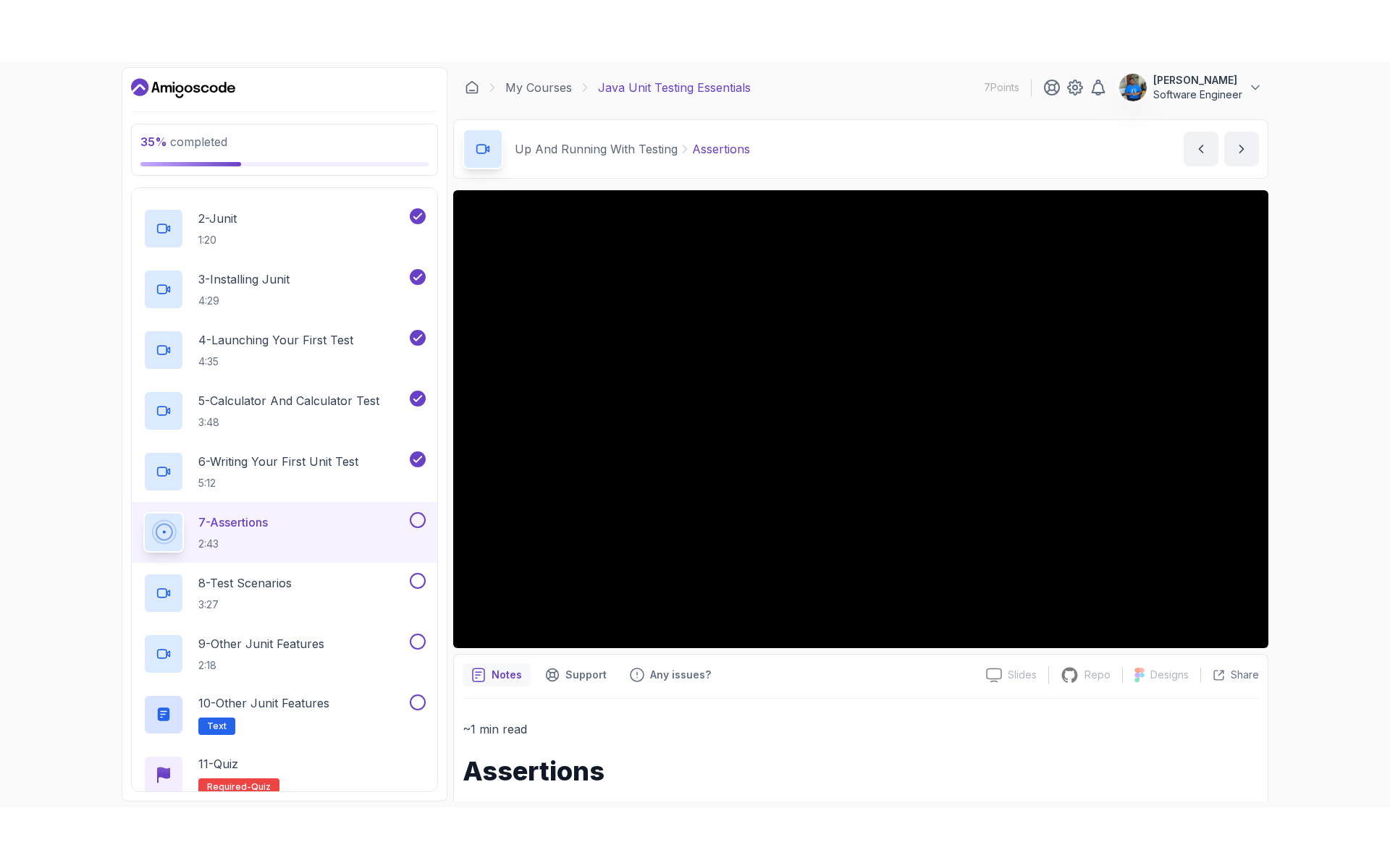
scroll to position [145, 0]
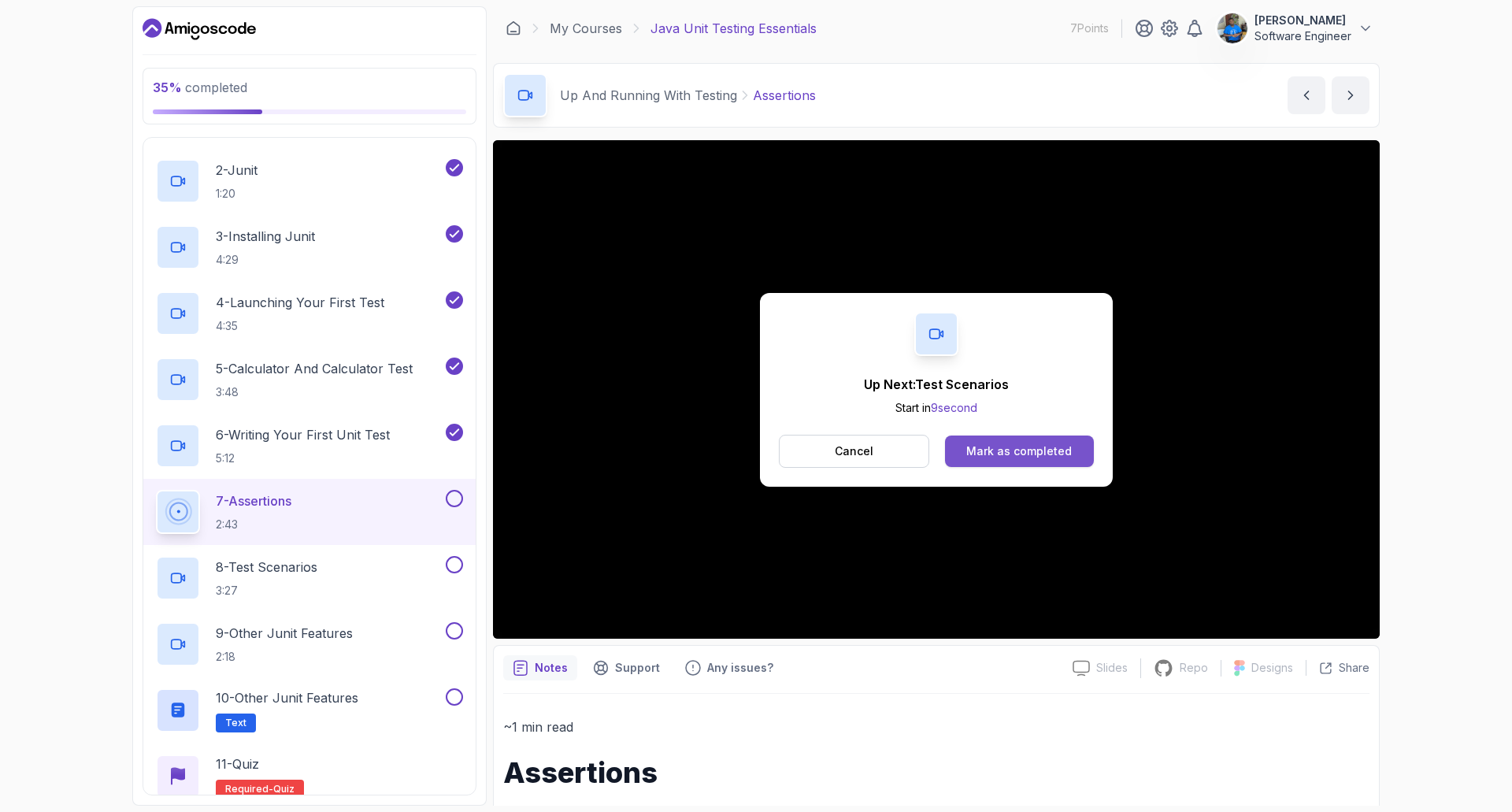
click at [1023, 435] on button "Mark as completed" at bounding box center [1019, 451] width 149 height 32
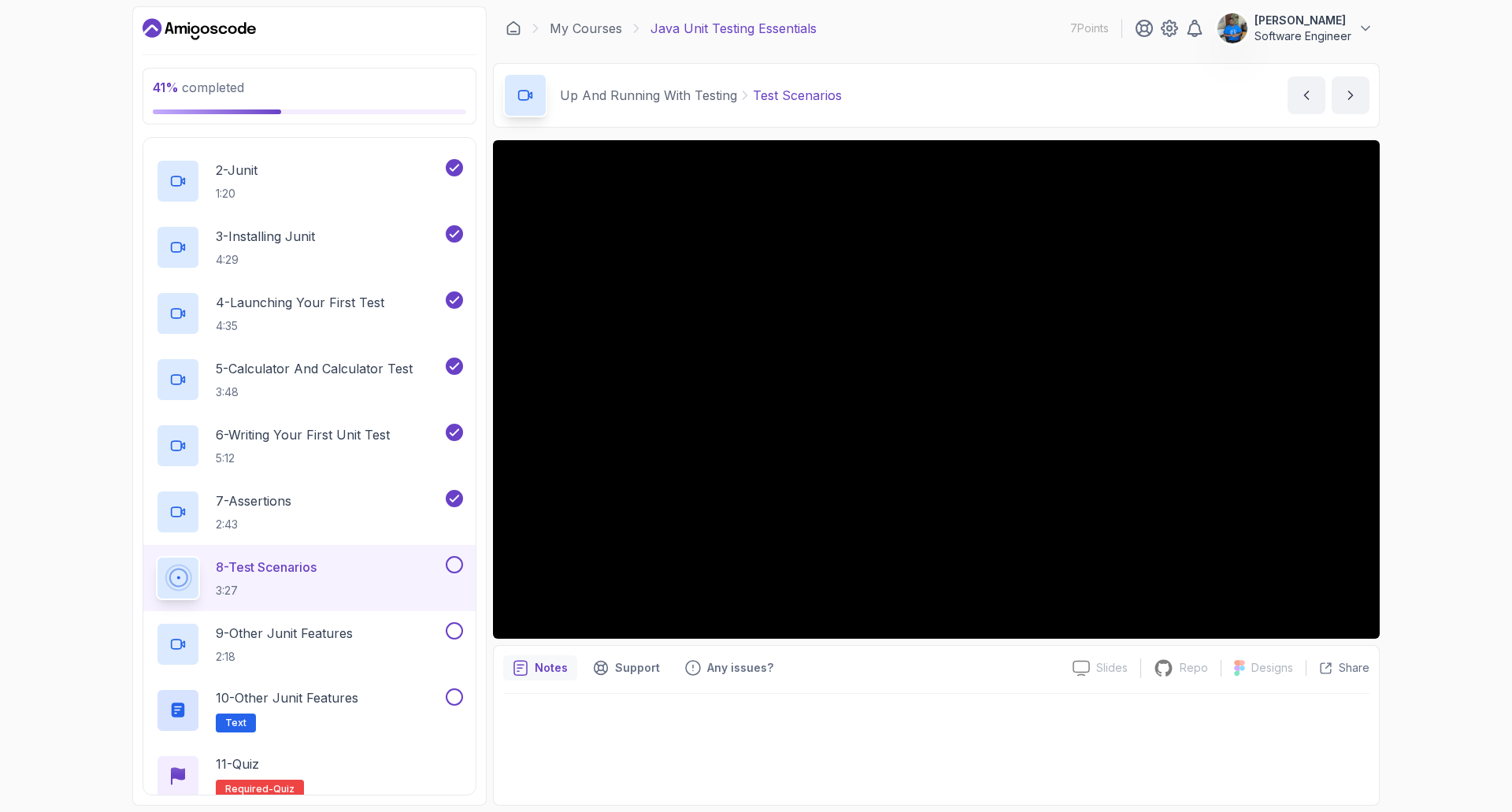
scroll to position [91, 0]
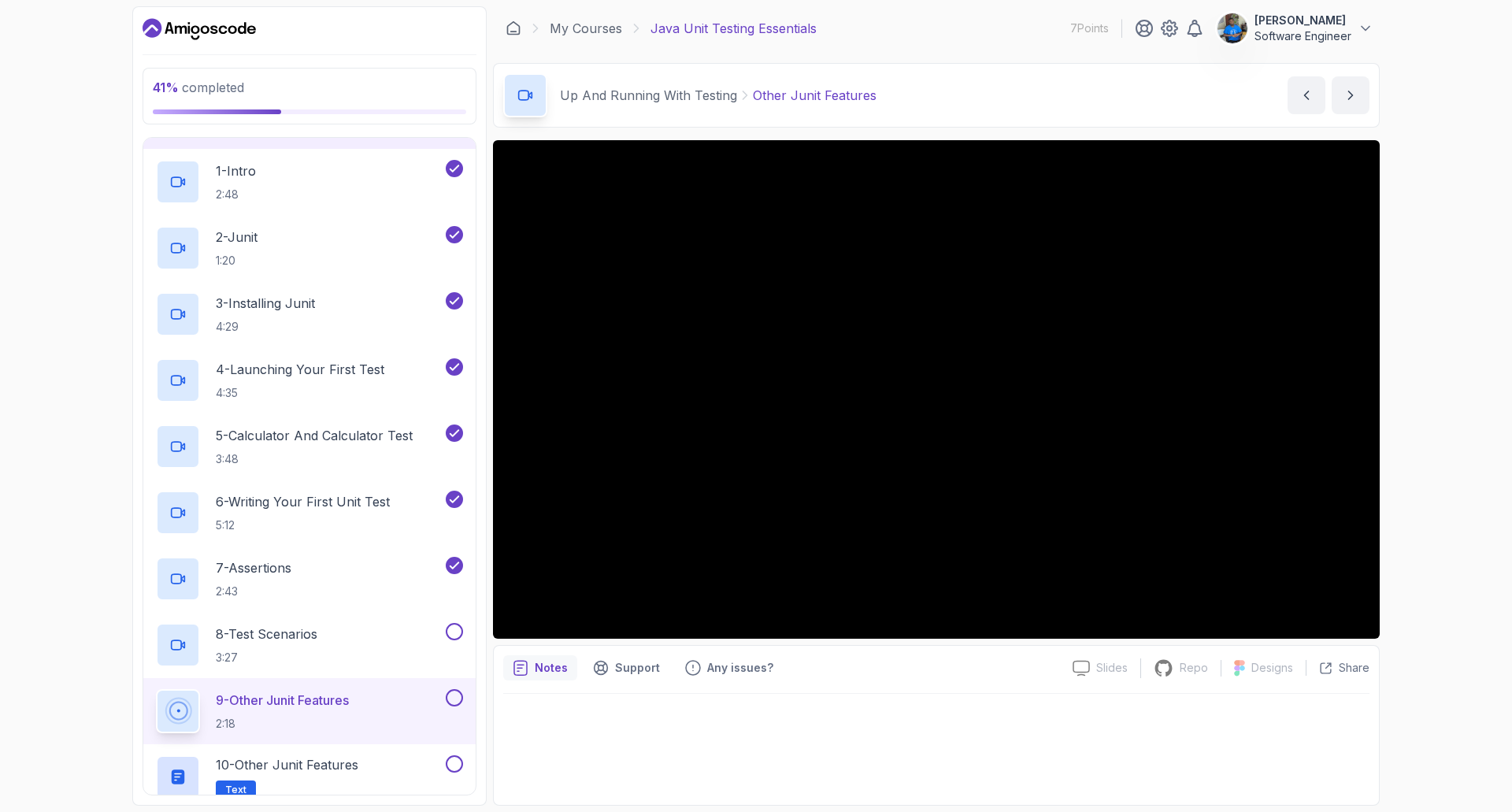
scroll to position [158, 0]
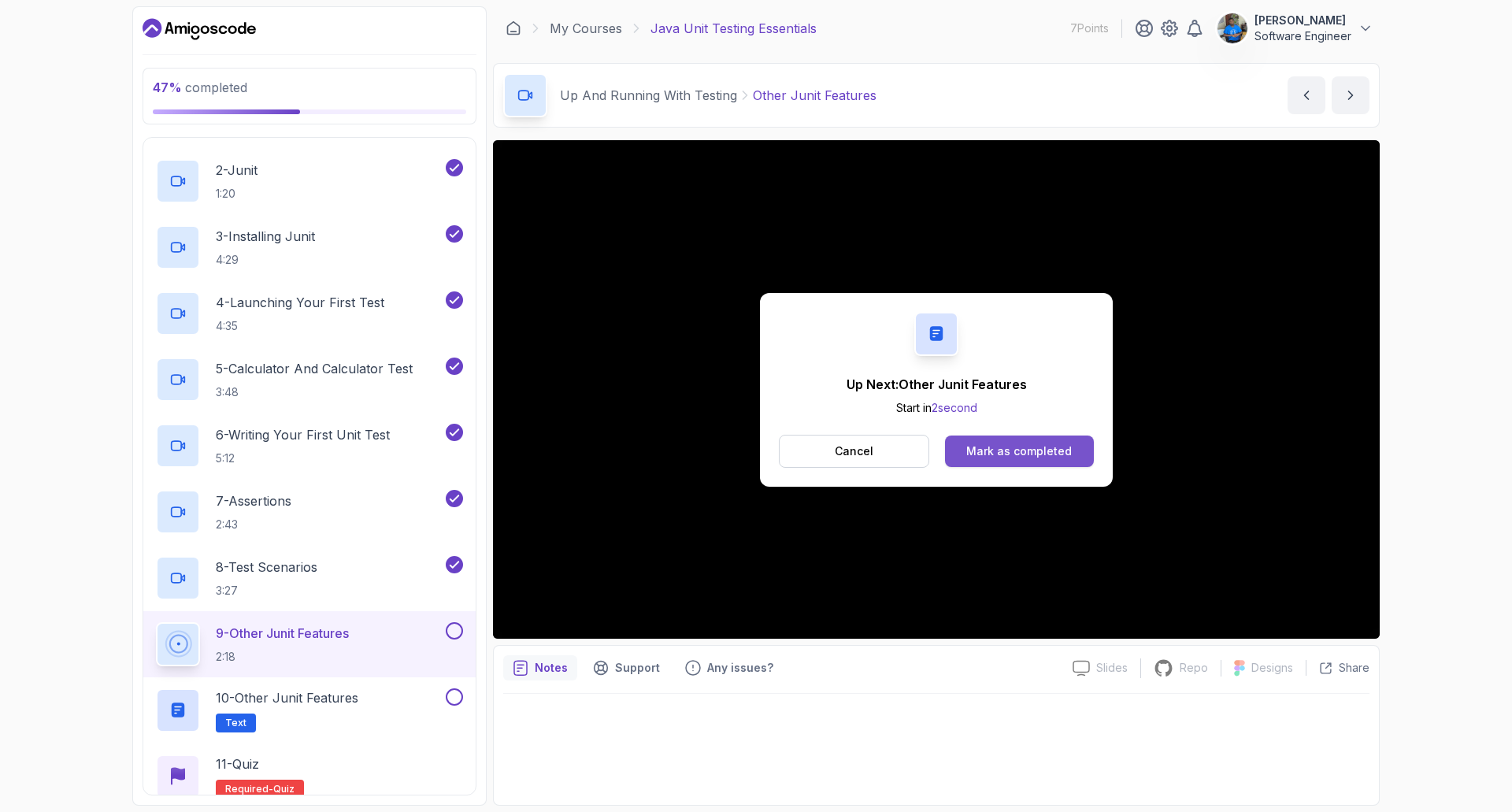
click at [1018, 440] on button "Mark as completed" at bounding box center [1019, 451] width 149 height 32
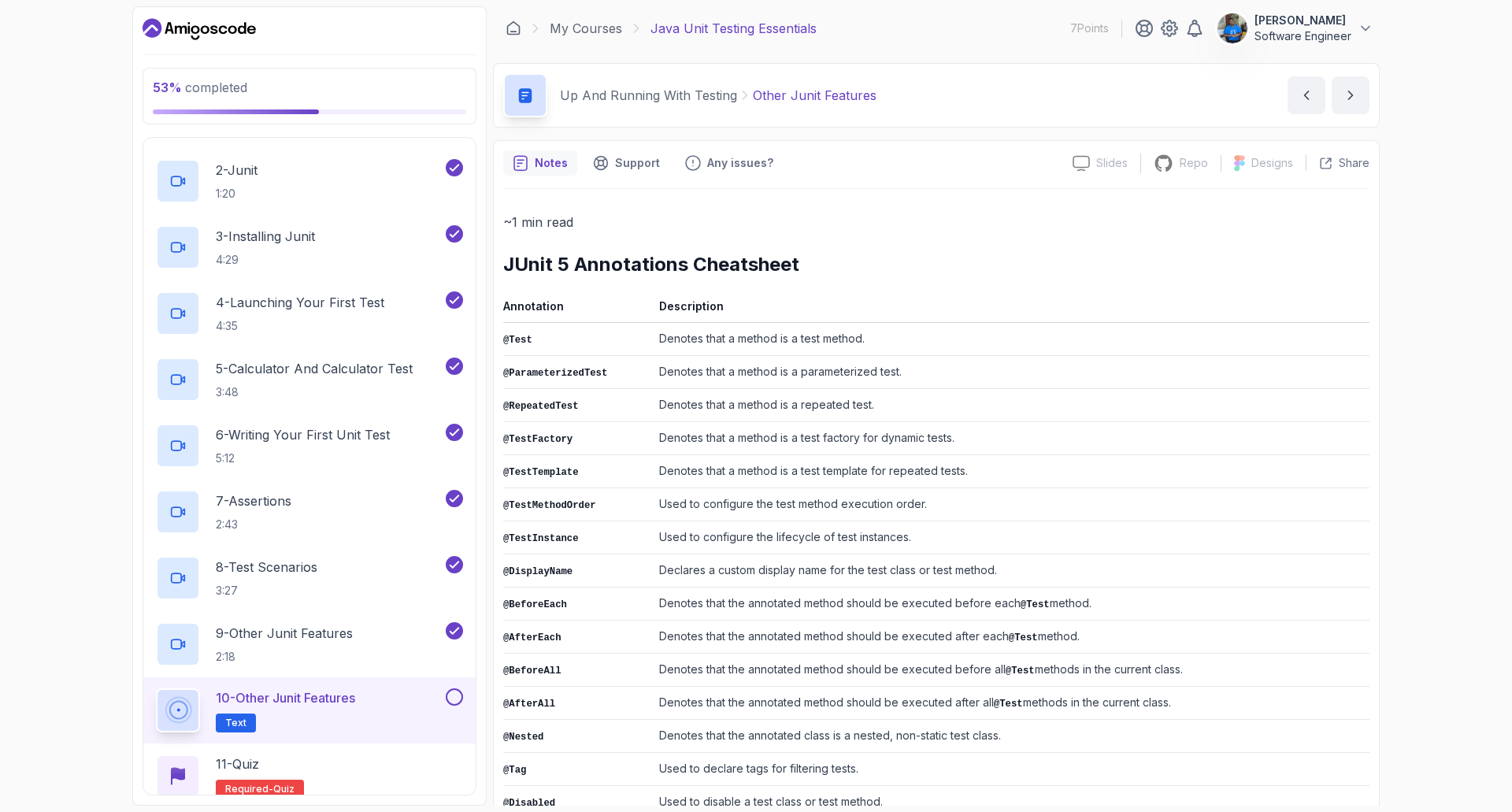
click at [559, 404] on code "@RepeatedTest" at bounding box center [540, 407] width 76 height 11
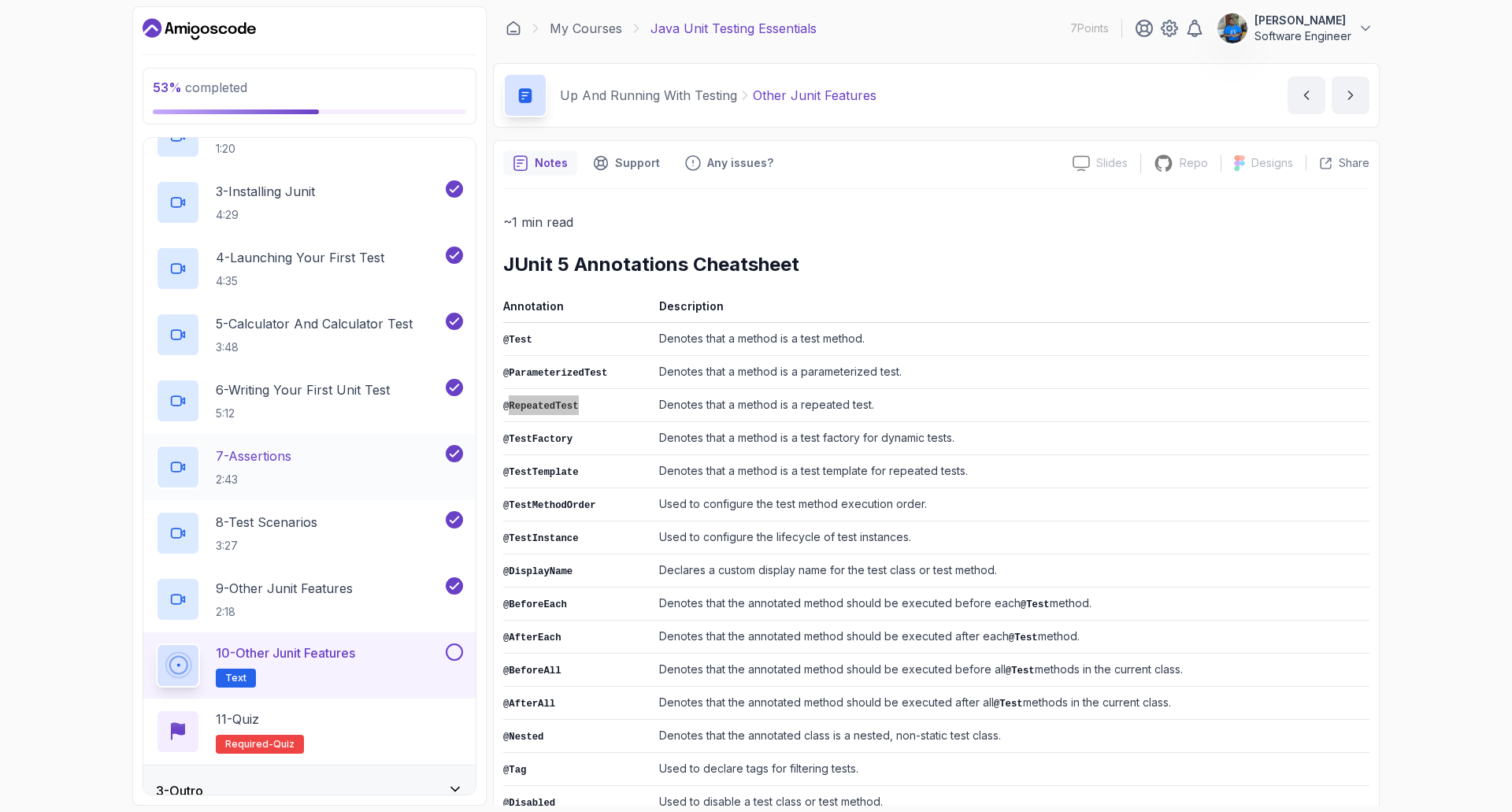
scroll to position [224, 0]
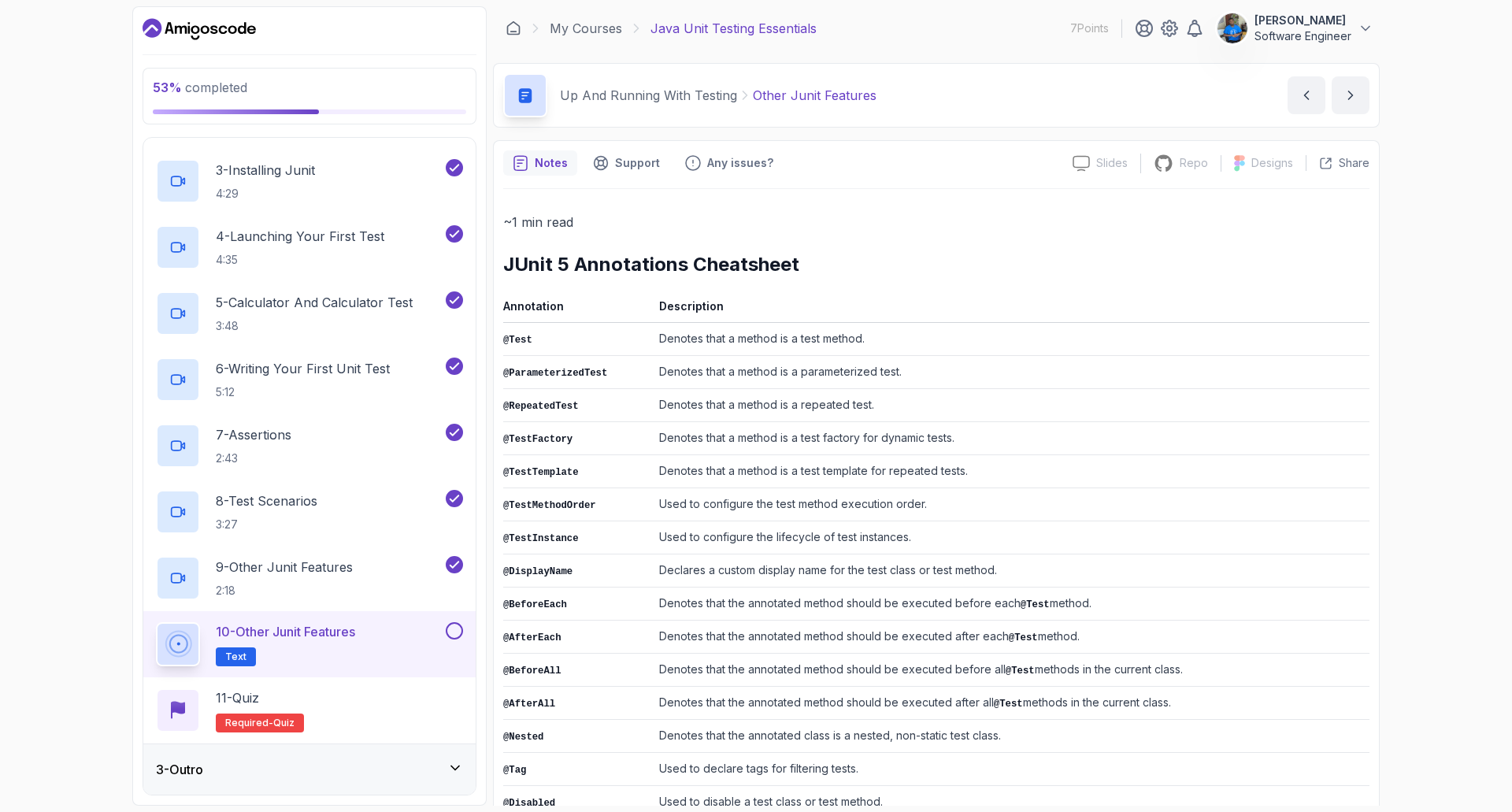
click at [566, 504] on code "@TestMethodOrder" at bounding box center [549, 506] width 93 height 11
click at [532, 533] on code "@TestInstance" at bounding box center [540, 539] width 76 height 11
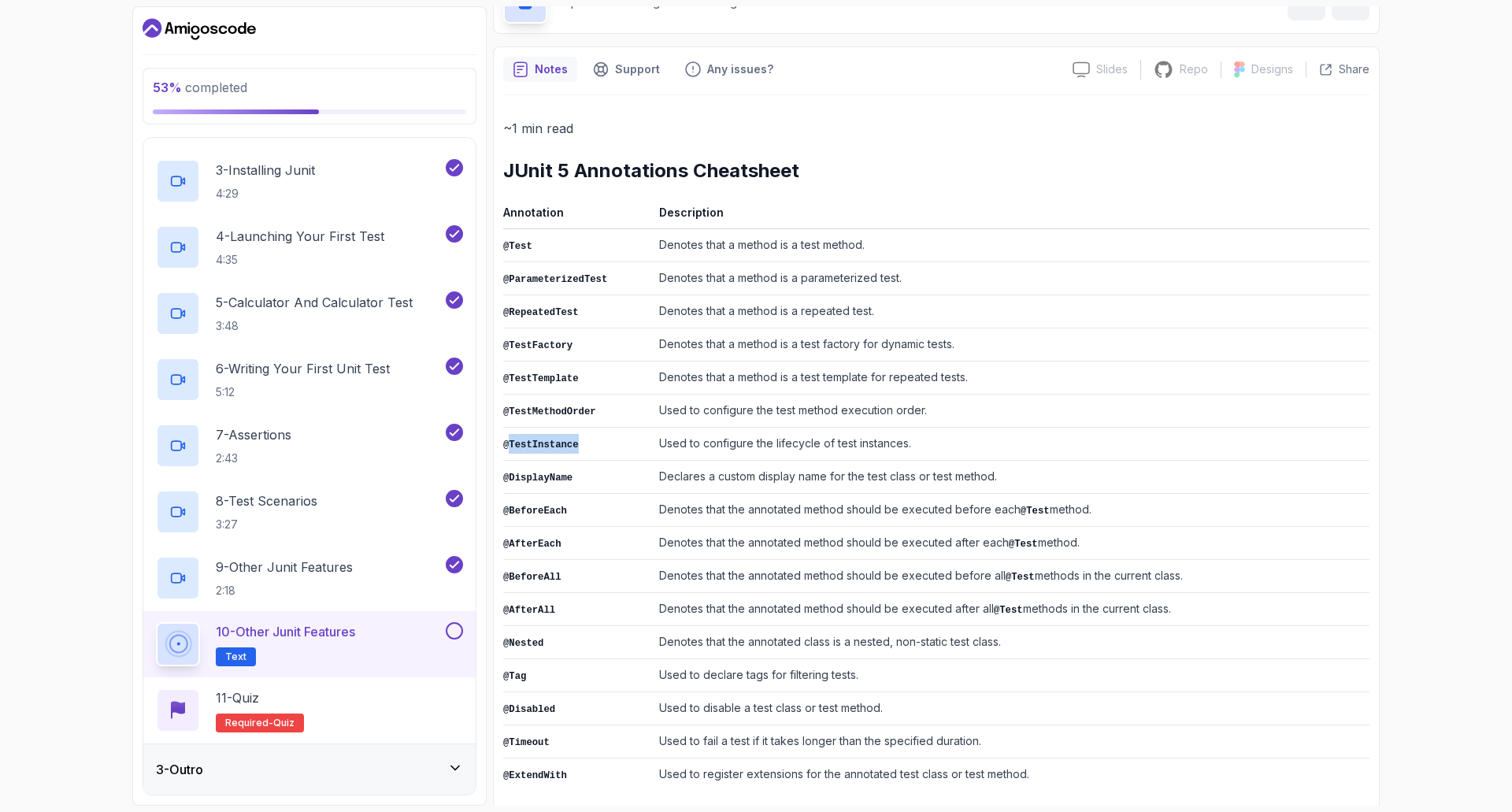
scroll to position [98, 0]
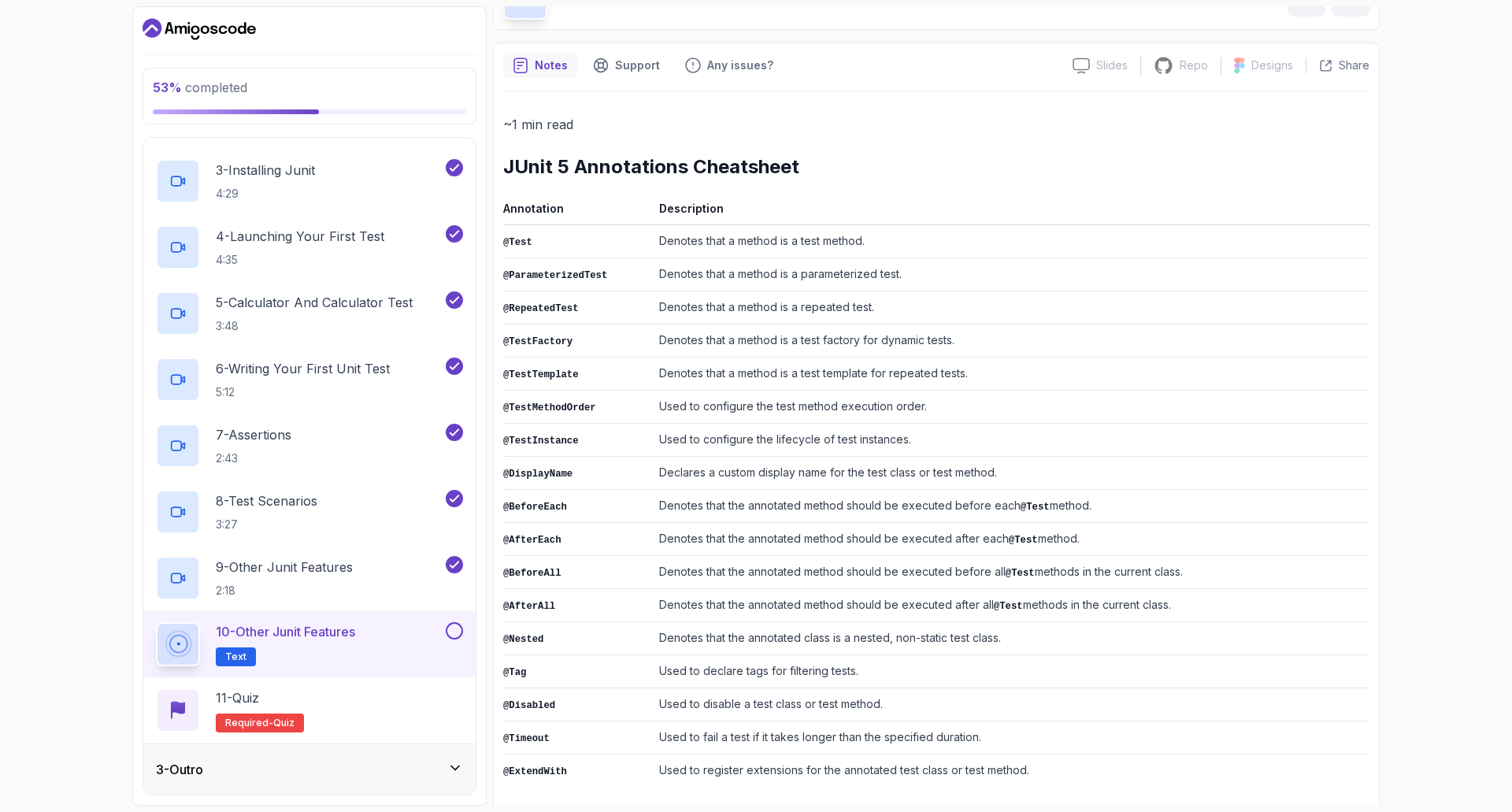
click at [542, 701] on code "@Disabled" at bounding box center [528, 706] width 52 height 11
click at [578, 736] on td "@Timeout" at bounding box center [578, 738] width 150 height 33
click at [458, 630] on button at bounding box center [454, 631] width 18 height 18
click at [349, 707] on div "11 - Quiz Required- quiz" at bounding box center [310, 710] width 307 height 44
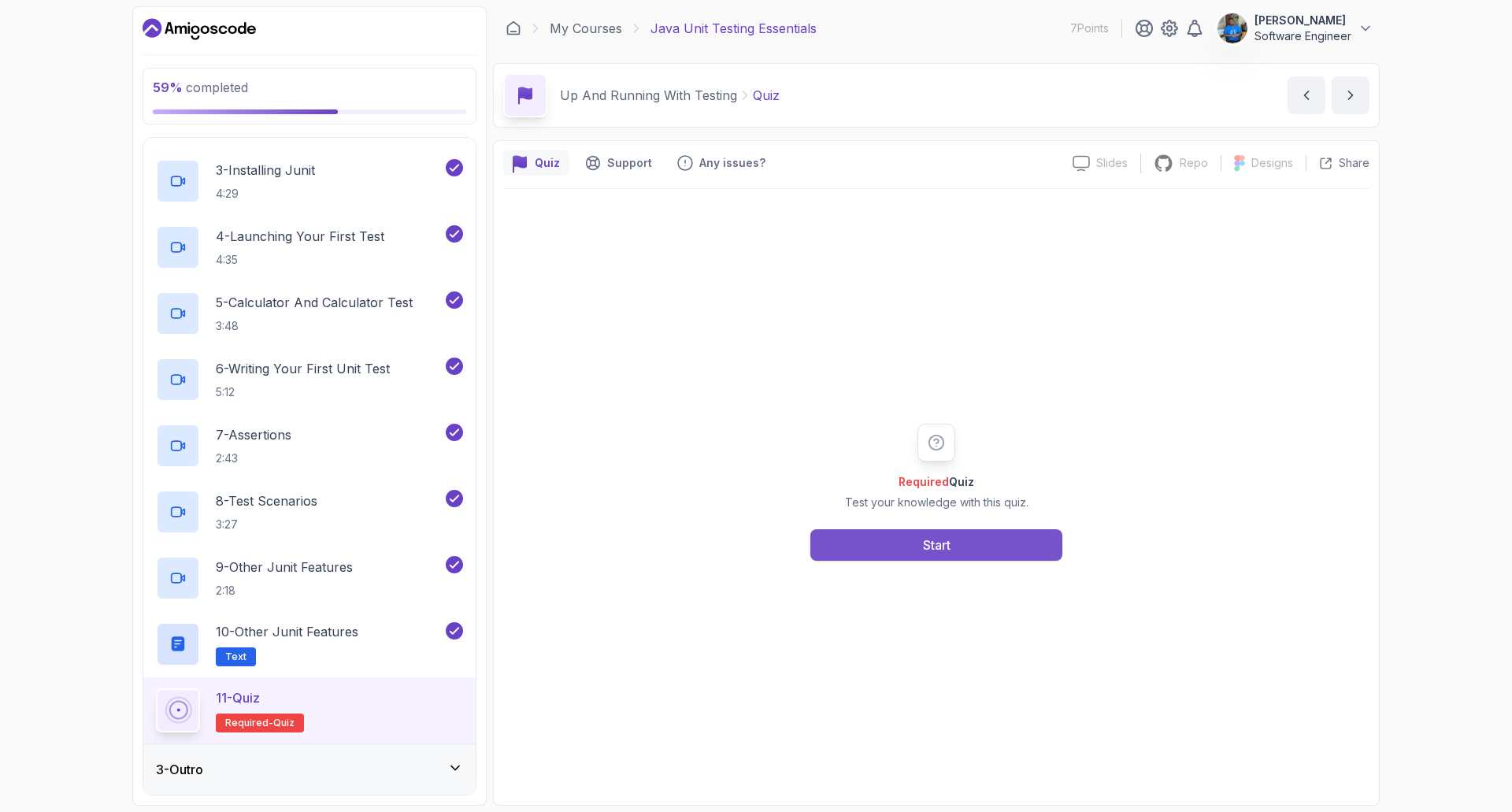
click at [883, 551] on button "Start" at bounding box center [936, 545] width 252 height 32
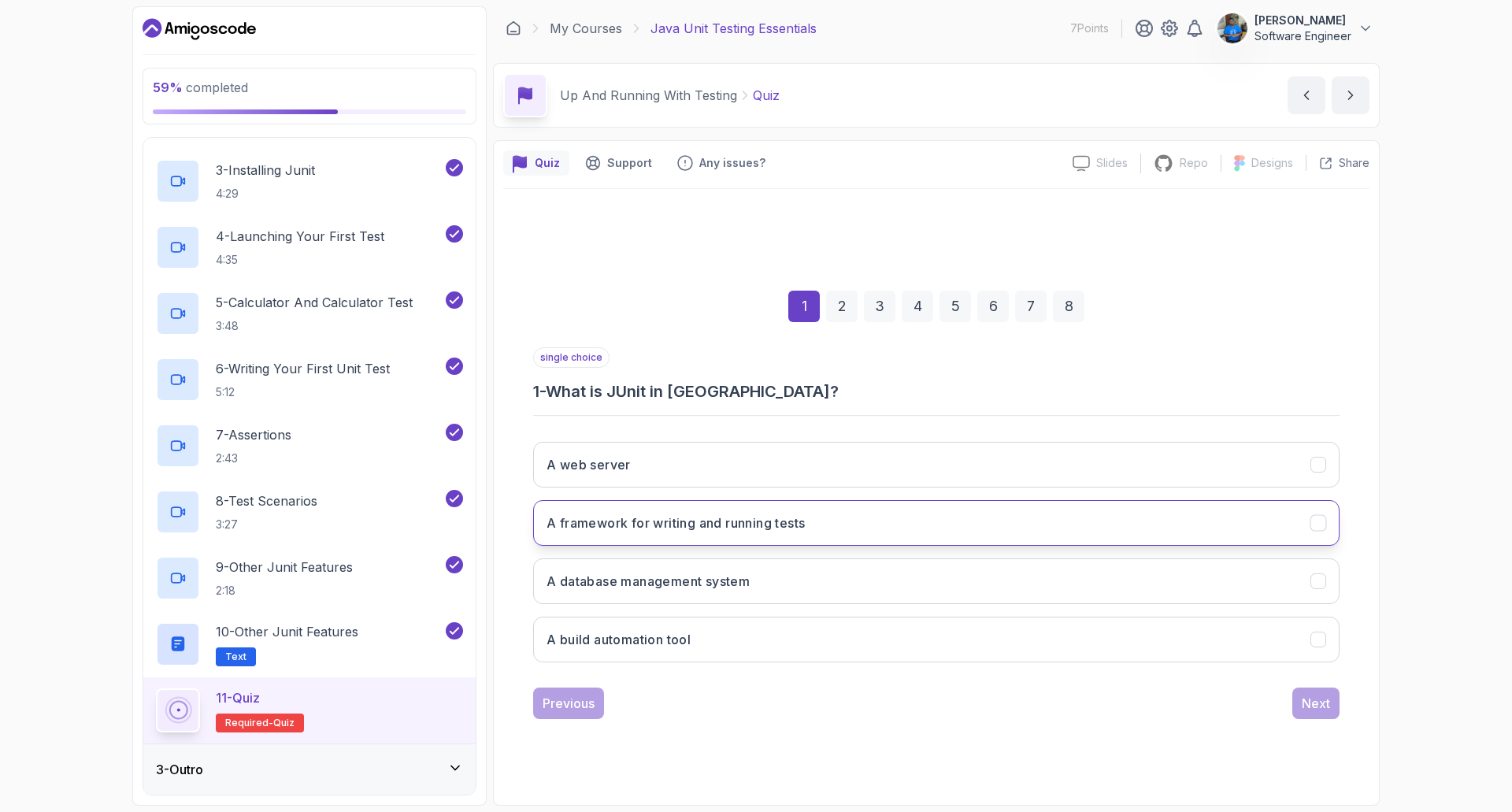
click at [676, 531] on h3 "A framework for writing and running tests" at bounding box center [676, 523] width 259 height 19
click at [1310, 714] on button "Next" at bounding box center [1315, 704] width 47 height 32
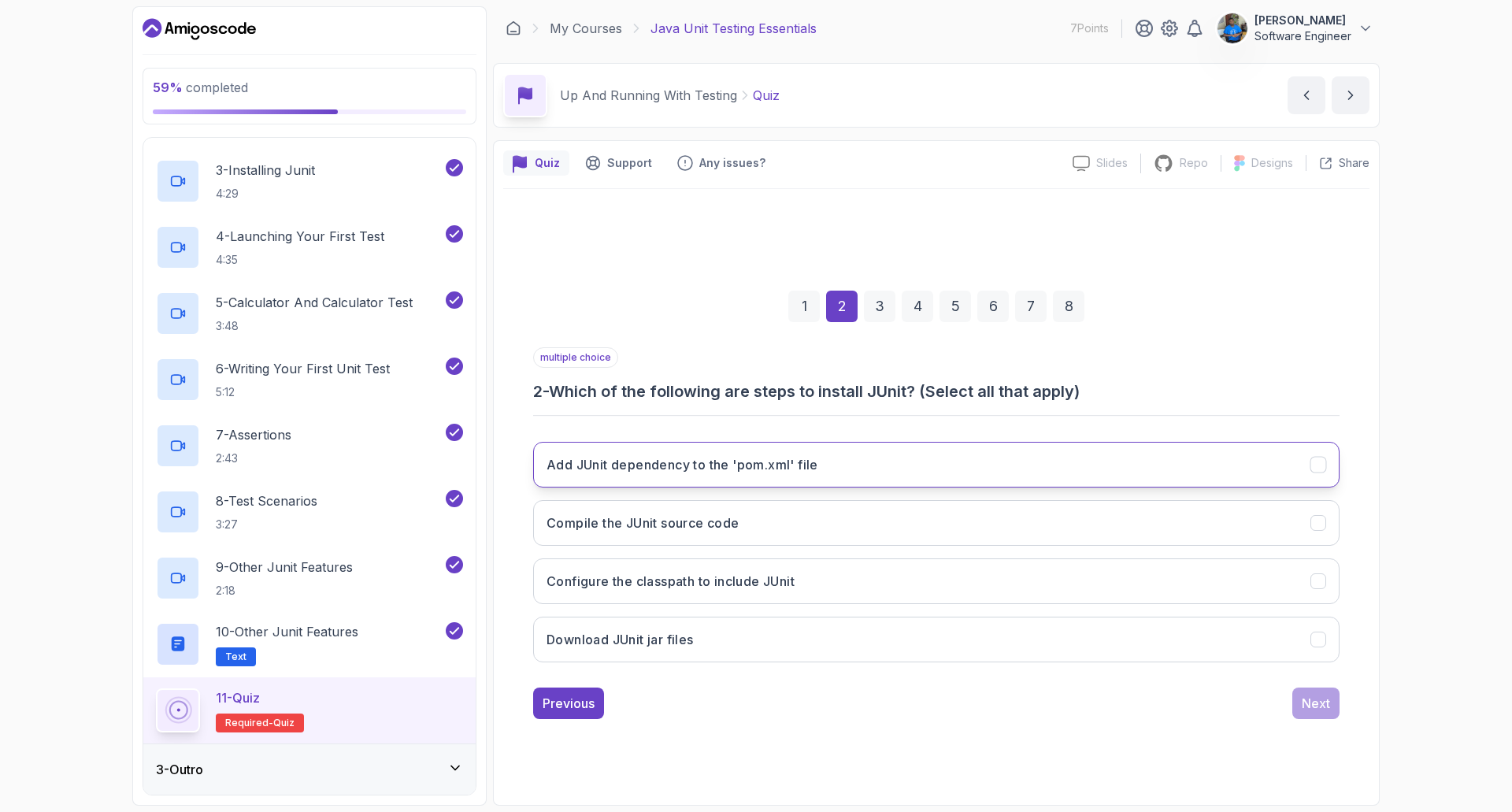
click at [753, 472] on h3 "Add JUnit dependency to the 'pom.xml' file" at bounding box center [682, 465] width 271 height 19
click at [1301, 707] on button "Next" at bounding box center [1315, 704] width 47 height 32
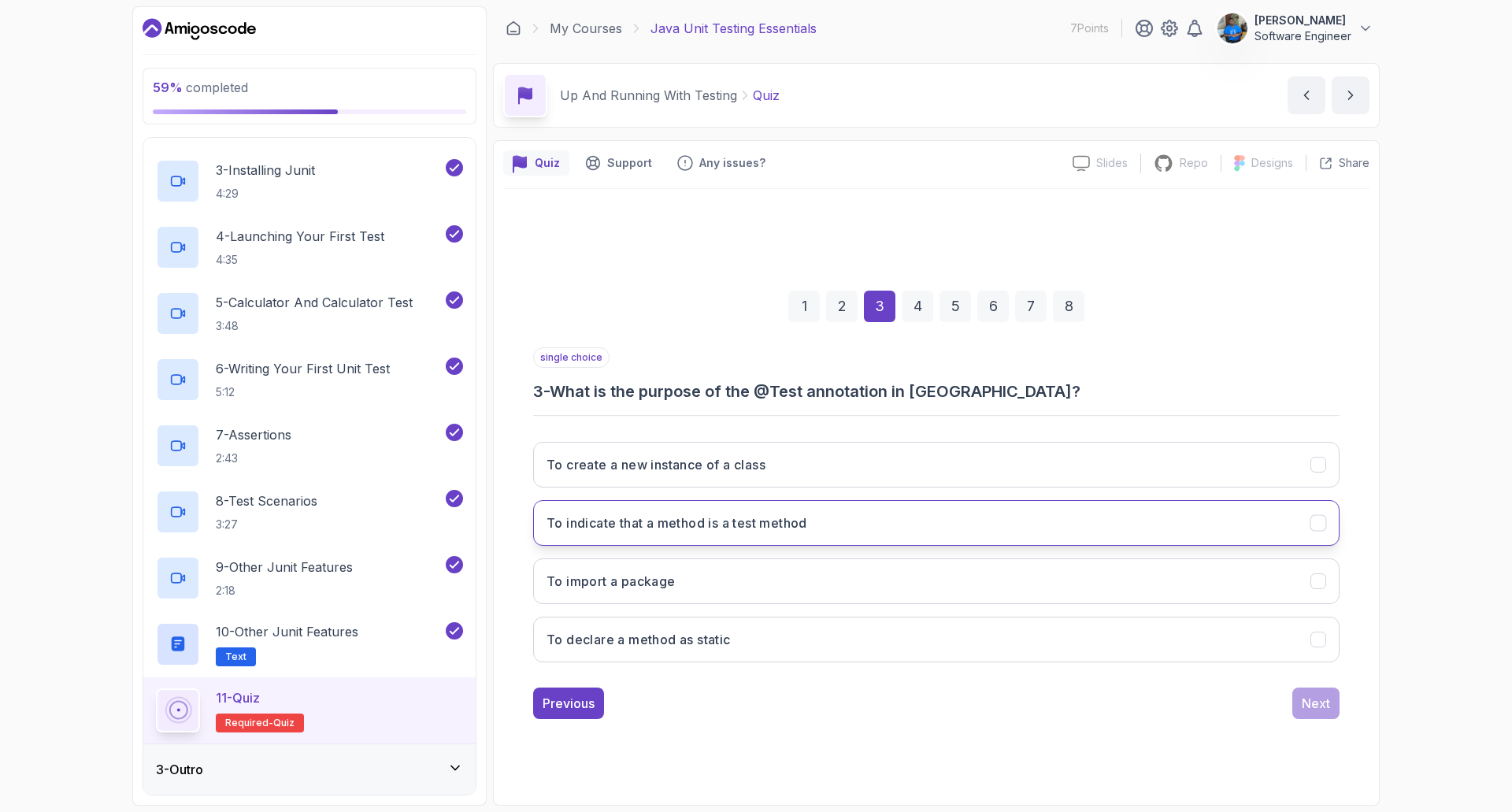
click at [700, 521] on h3 "To indicate that a method is a test method" at bounding box center [677, 523] width 261 height 19
click at [1311, 695] on div "Next" at bounding box center [1316, 704] width 29 height 19
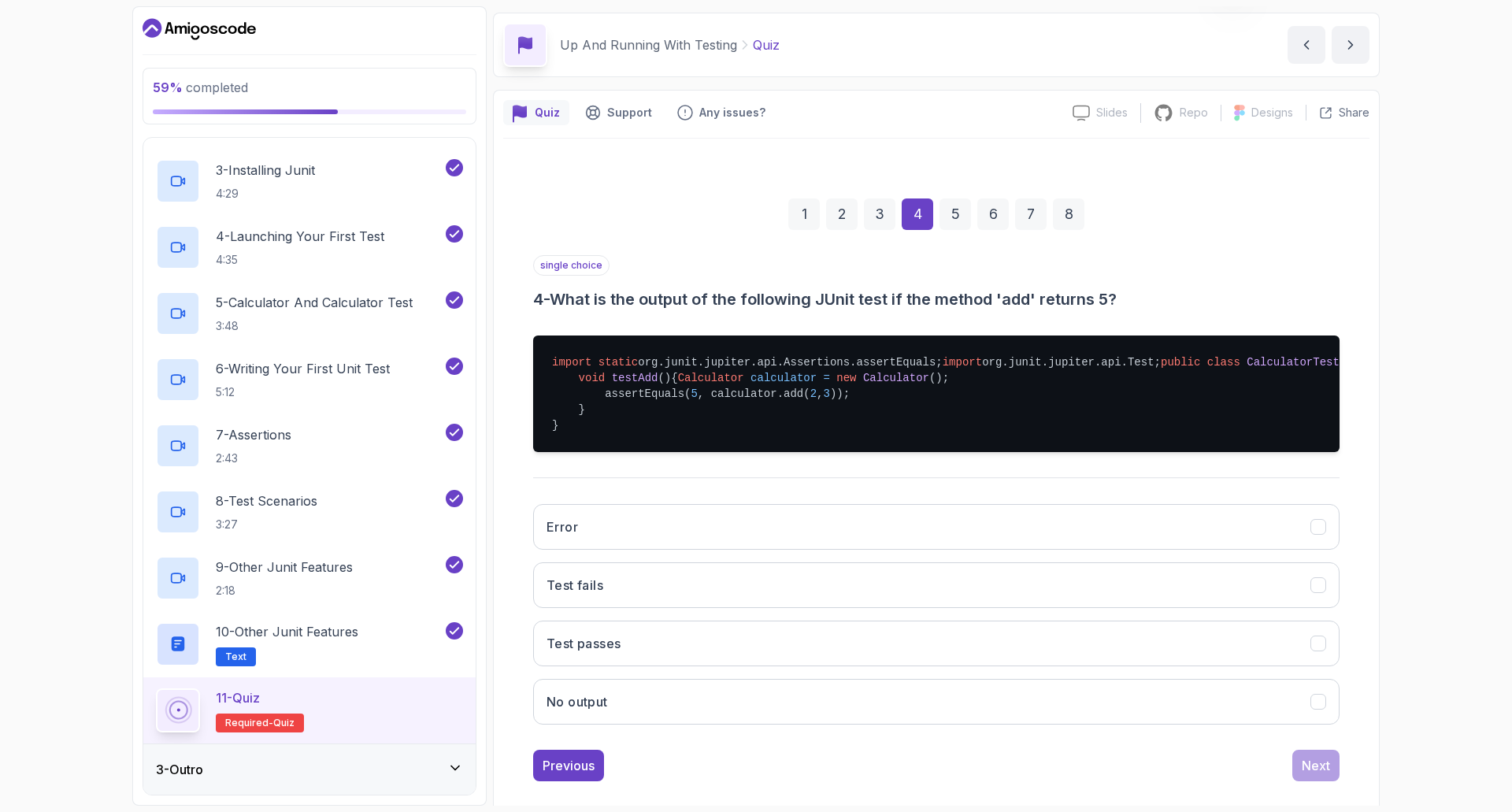
scroll to position [79, 0]
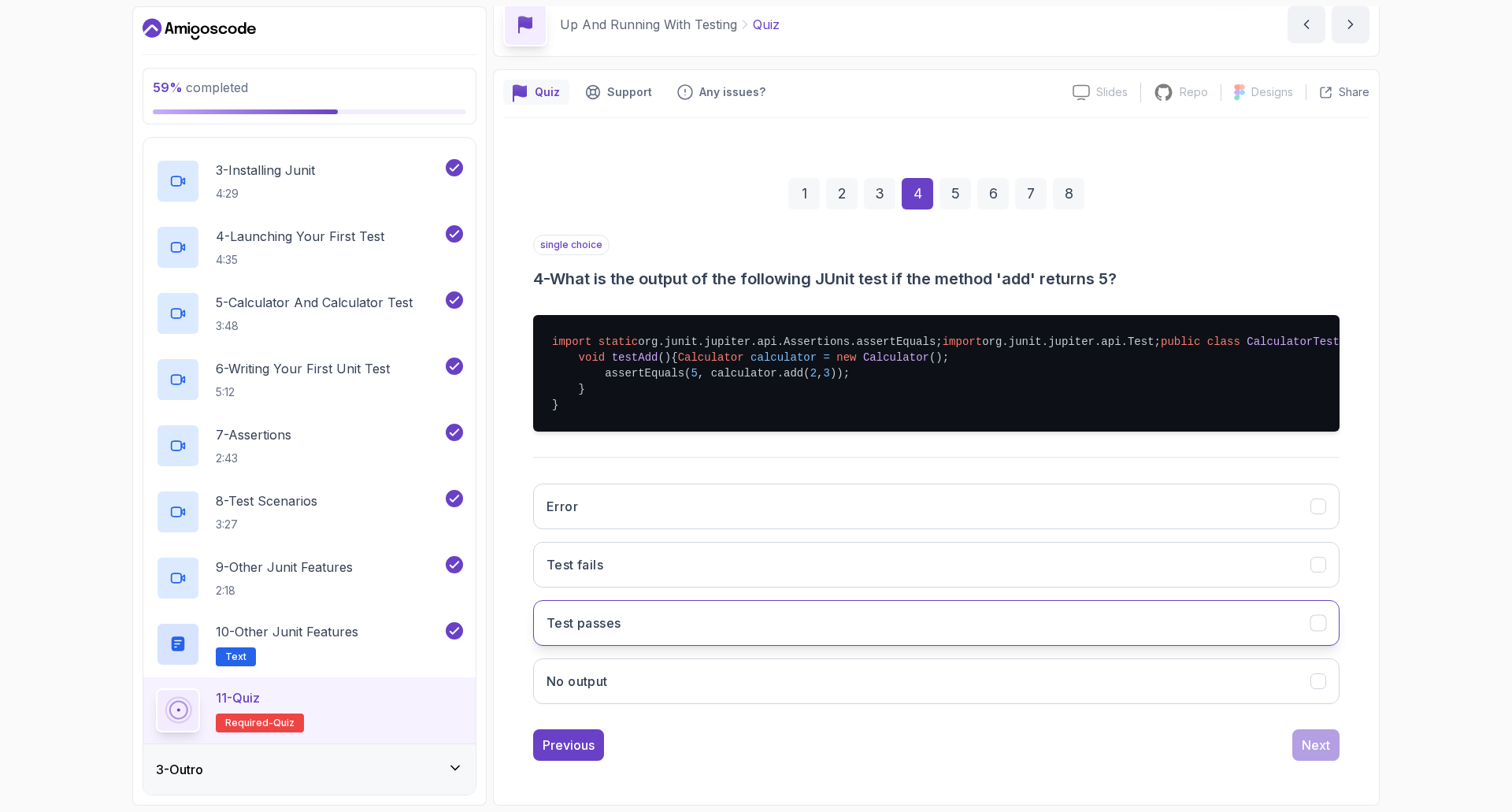
click at [640, 646] on button "Test passes" at bounding box center [936, 623] width 806 height 45
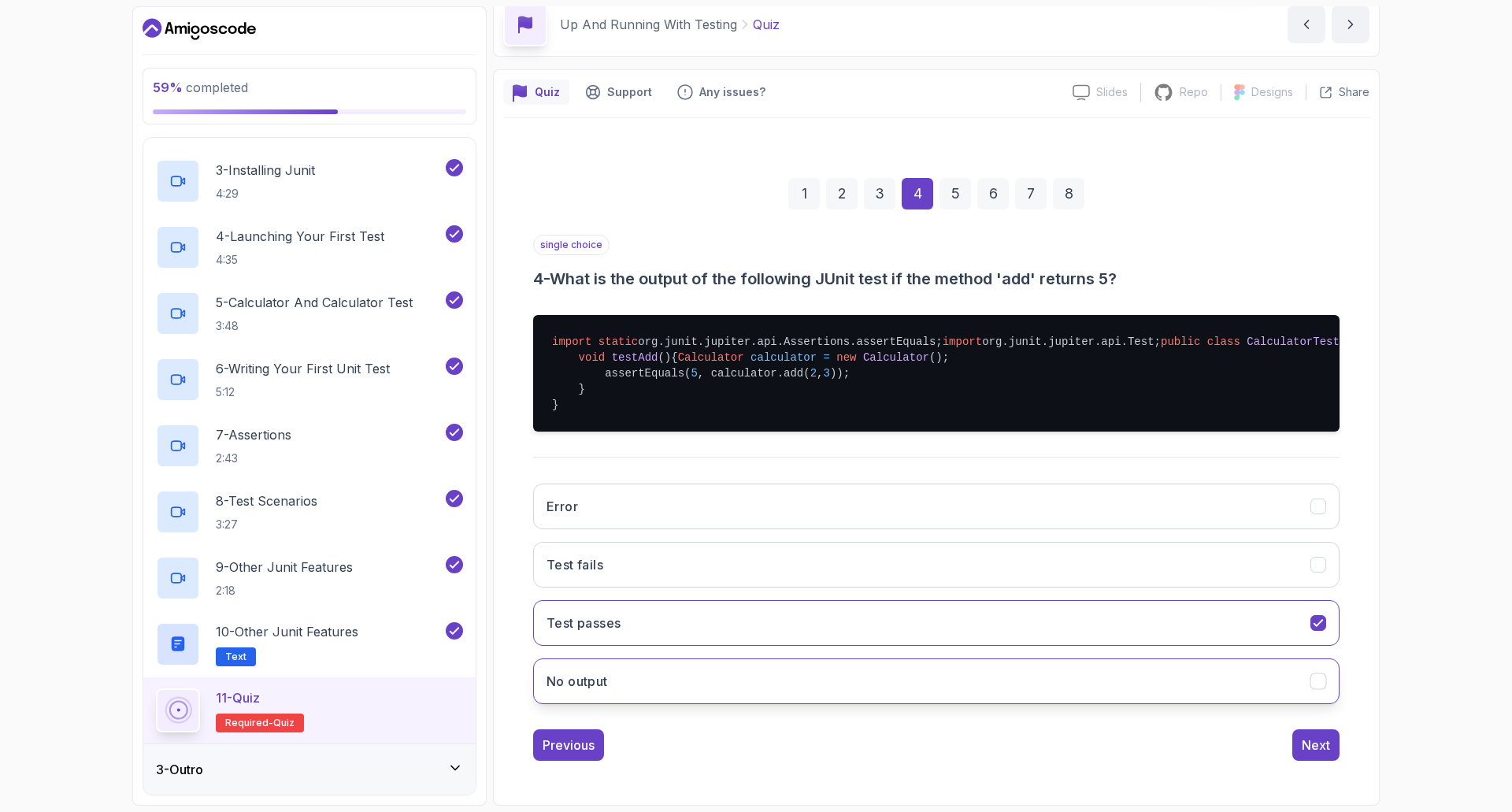
scroll to position [150, 0]
click at [1331, 742] on button "Next" at bounding box center [1315, 745] width 47 height 32
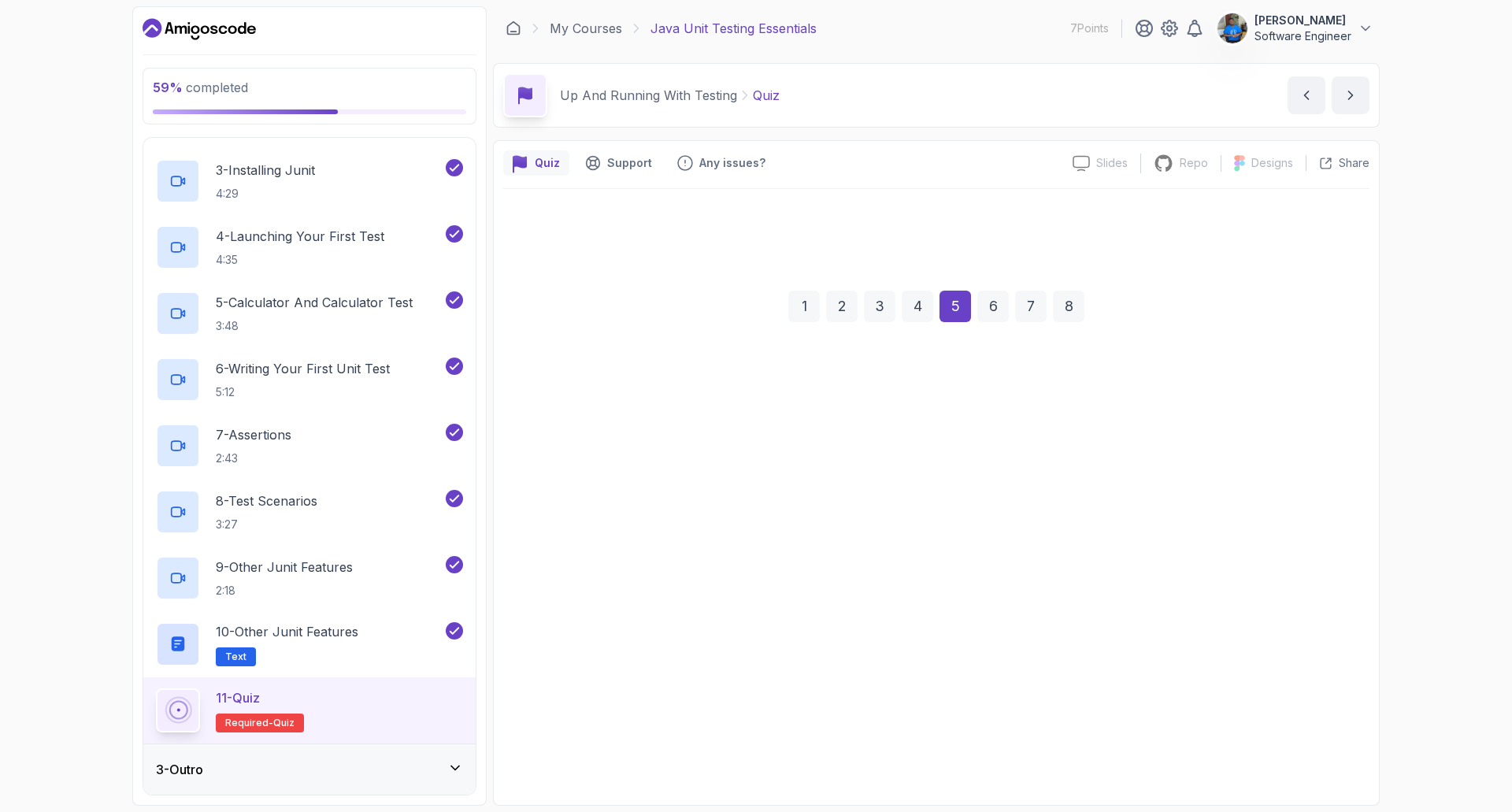
scroll to position [0, 0]
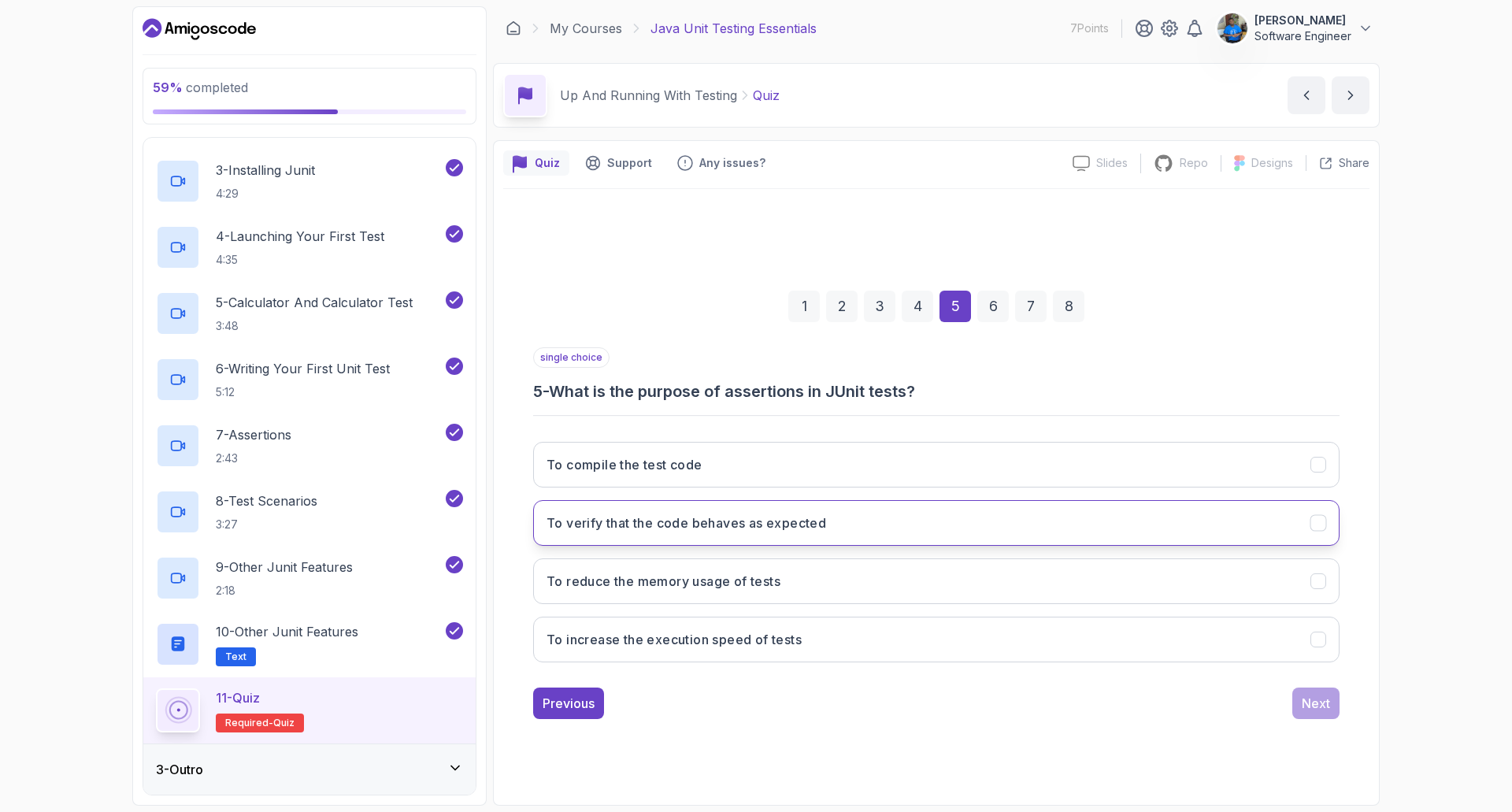
click at [730, 525] on h3 "To verify that the code behaves as expected" at bounding box center [686, 523] width 279 height 19
click at [1308, 708] on div "Next" at bounding box center [1316, 704] width 29 height 19
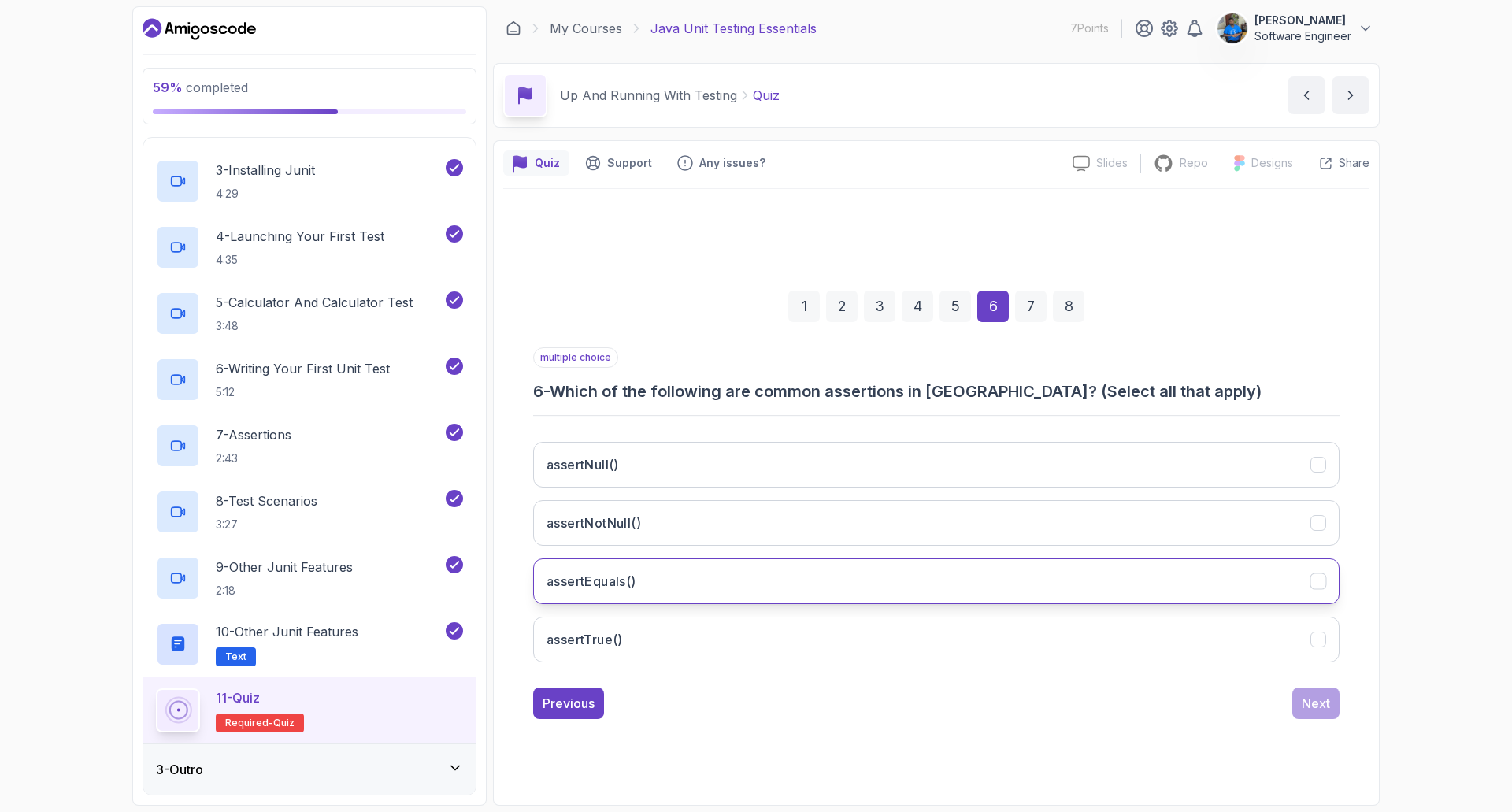
click at [655, 584] on button "assertEquals()" at bounding box center [936, 581] width 806 height 45
click at [656, 633] on button "assertTrue()" at bounding box center [936, 639] width 806 height 45
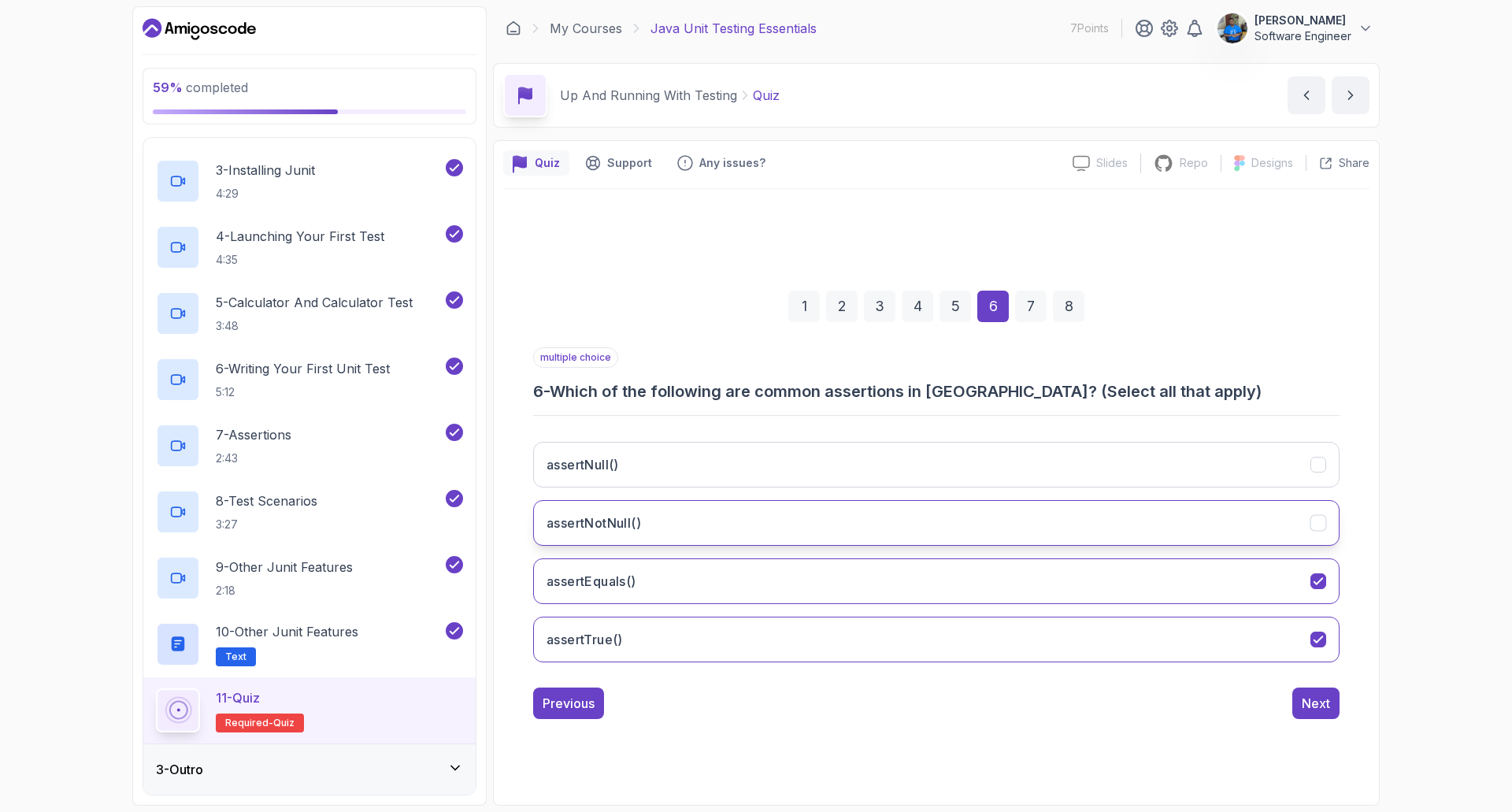
click at [633, 513] on h3 "assertNotNull()" at bounding box center [594, 523] width 95 height 19
click at [629, 473] on button "assertNull()" at bounding box center [936, 464] width 806 height 45
click at [1337, 716] on button "Next" at bounding box center [1315, 704] width 47 height 32
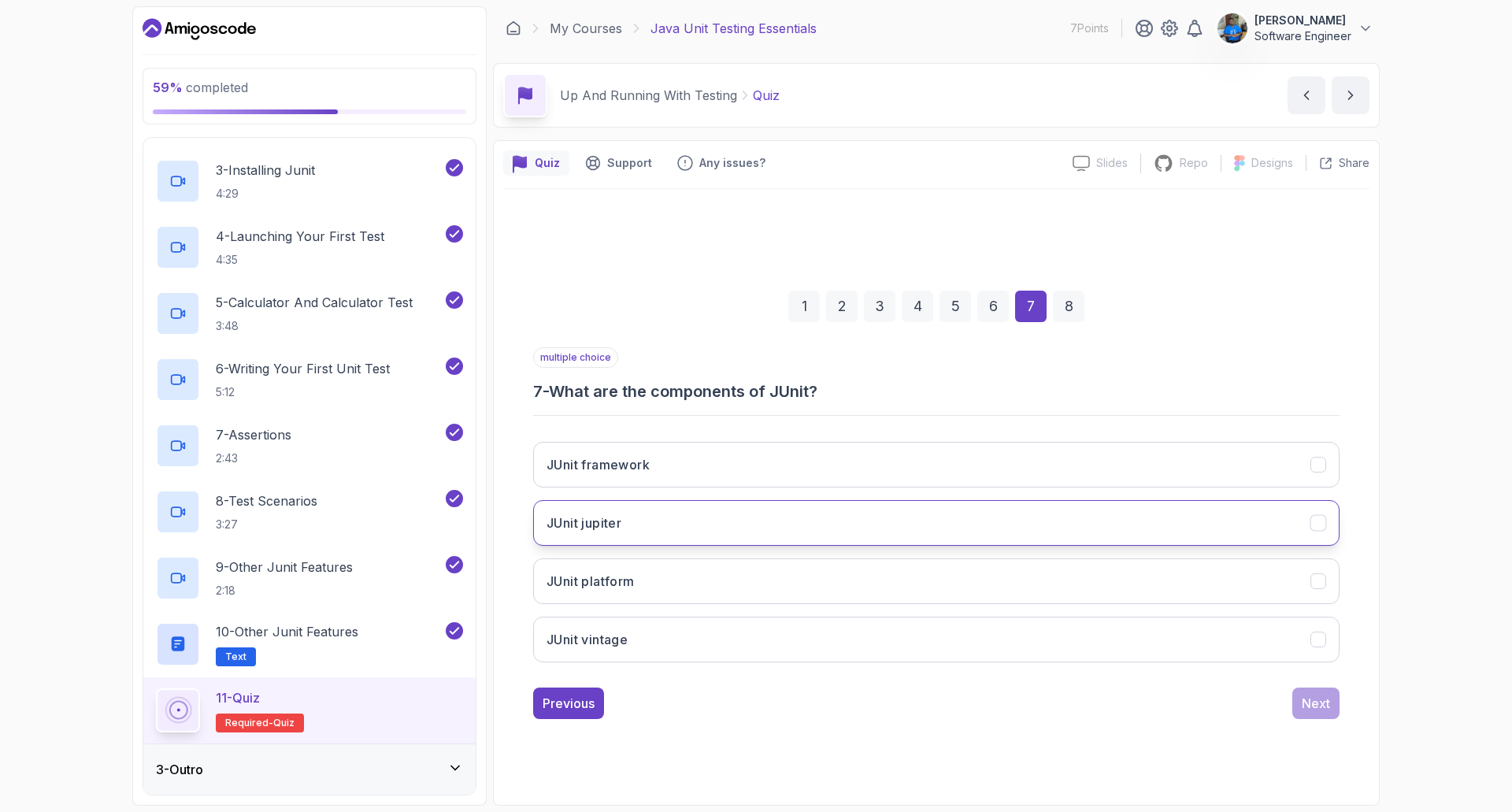
click at [656, 518] on button "JUnit jupiter" at bounding box center [936, 522] width 806 height 45
click at [663, 632] on button "JUnit vintage" at bounding box center [936, 639] width 806 height 45
click at [658, 467] on button "JUnit framework" at bounding box center [936, 464] width 806 height 45
click at [1319, 709] on div "Next" at bounding box center [1316, 704] width 29 height 19
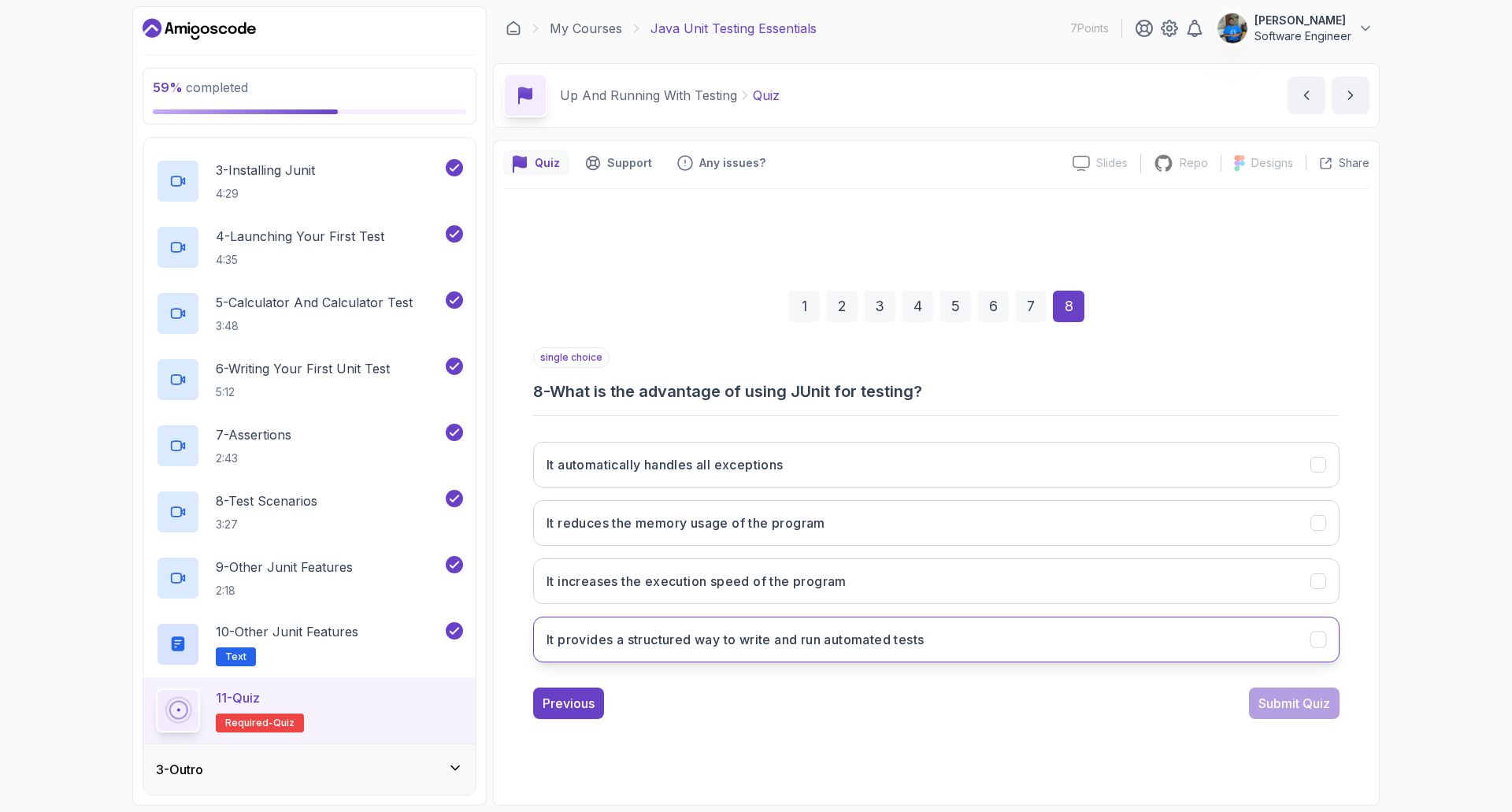
click at [840, 633] on h3 "It provides a structured way to write and run automated tests" at bounding box center [735, 640] width 377 height 19
click at [1281, 710] on div "Submit Quiz" at bounding box center [1294, 704] width 72 height 19
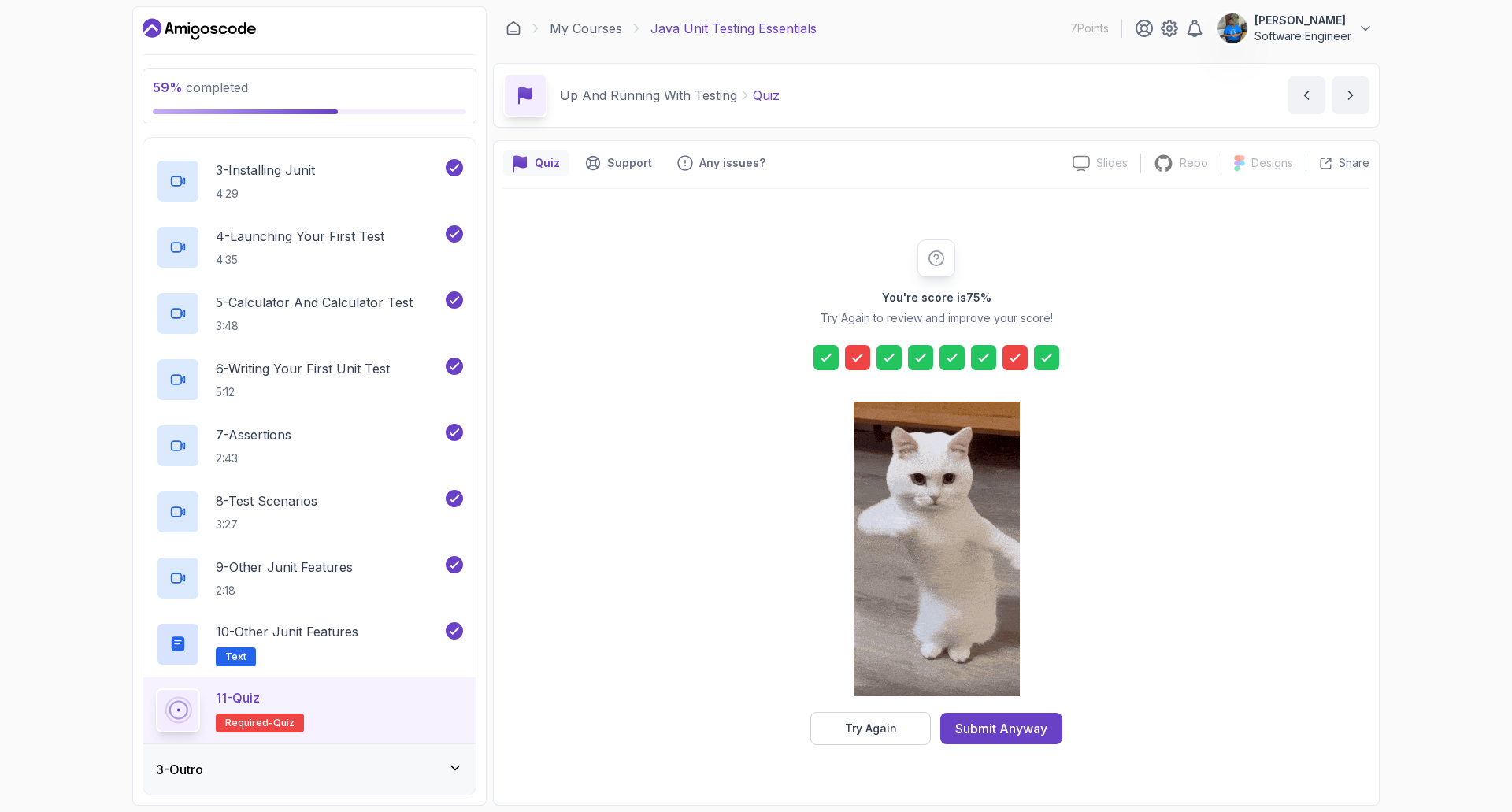
click at [848, 361] on div at bounding box center [858, 357] width 25 height 25
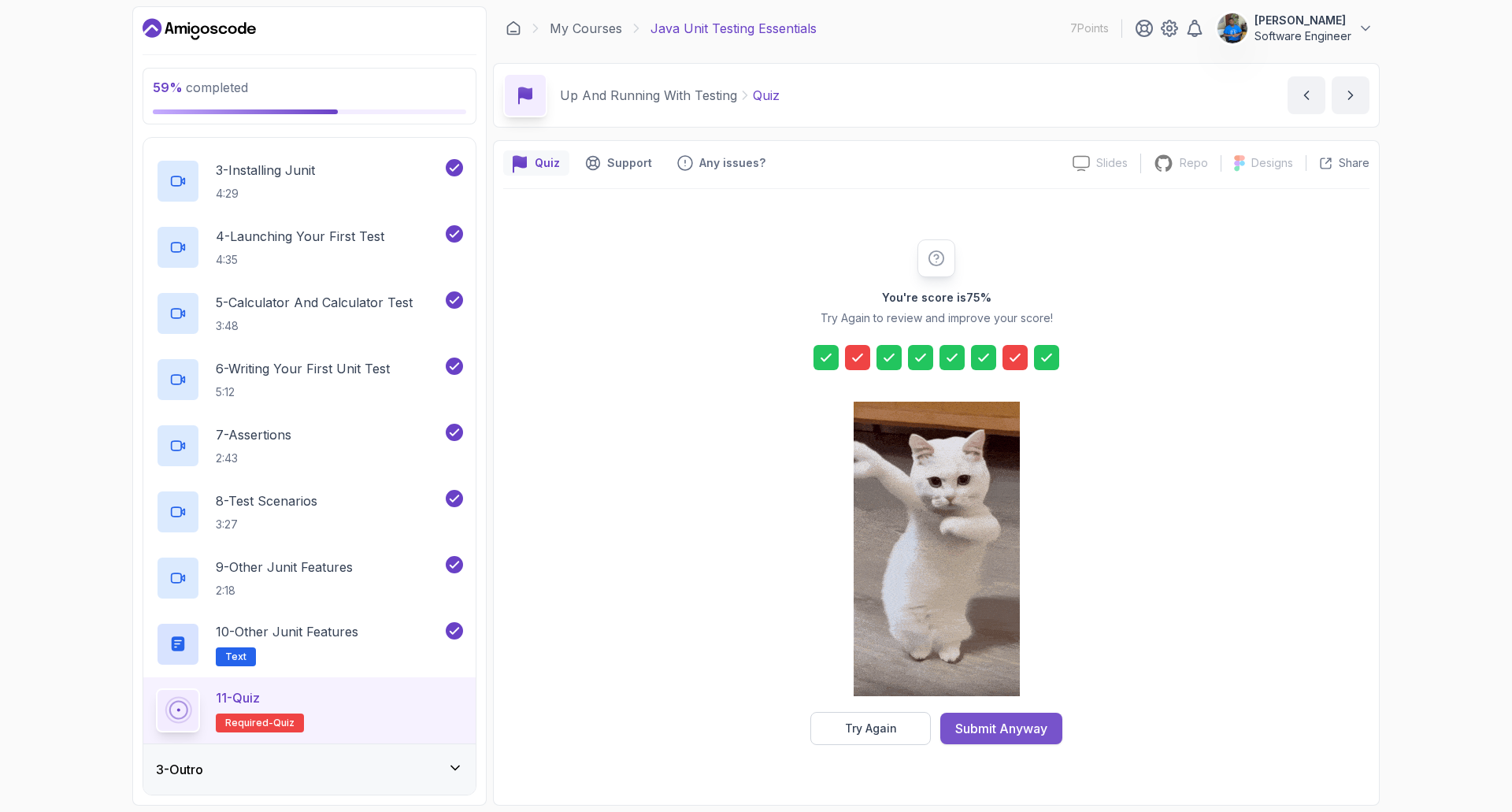
click at [1012, 726] on div "Submit Anyway" at bounding box center [1001, 728] width 92 height 19
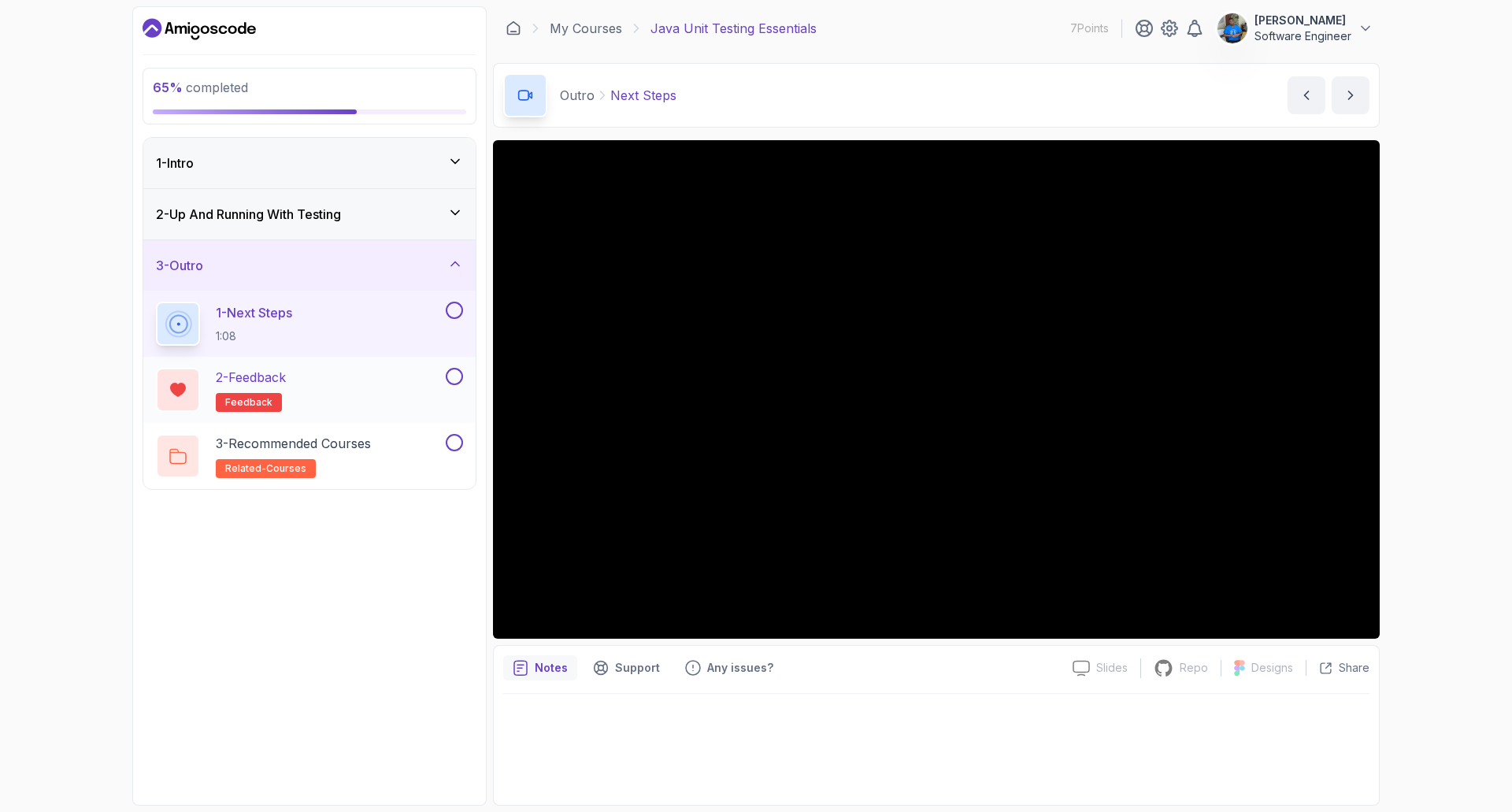
click at [306, 389] on div "2 - Feedback feedback" at bounding box center [299, 389] width 286 height 44
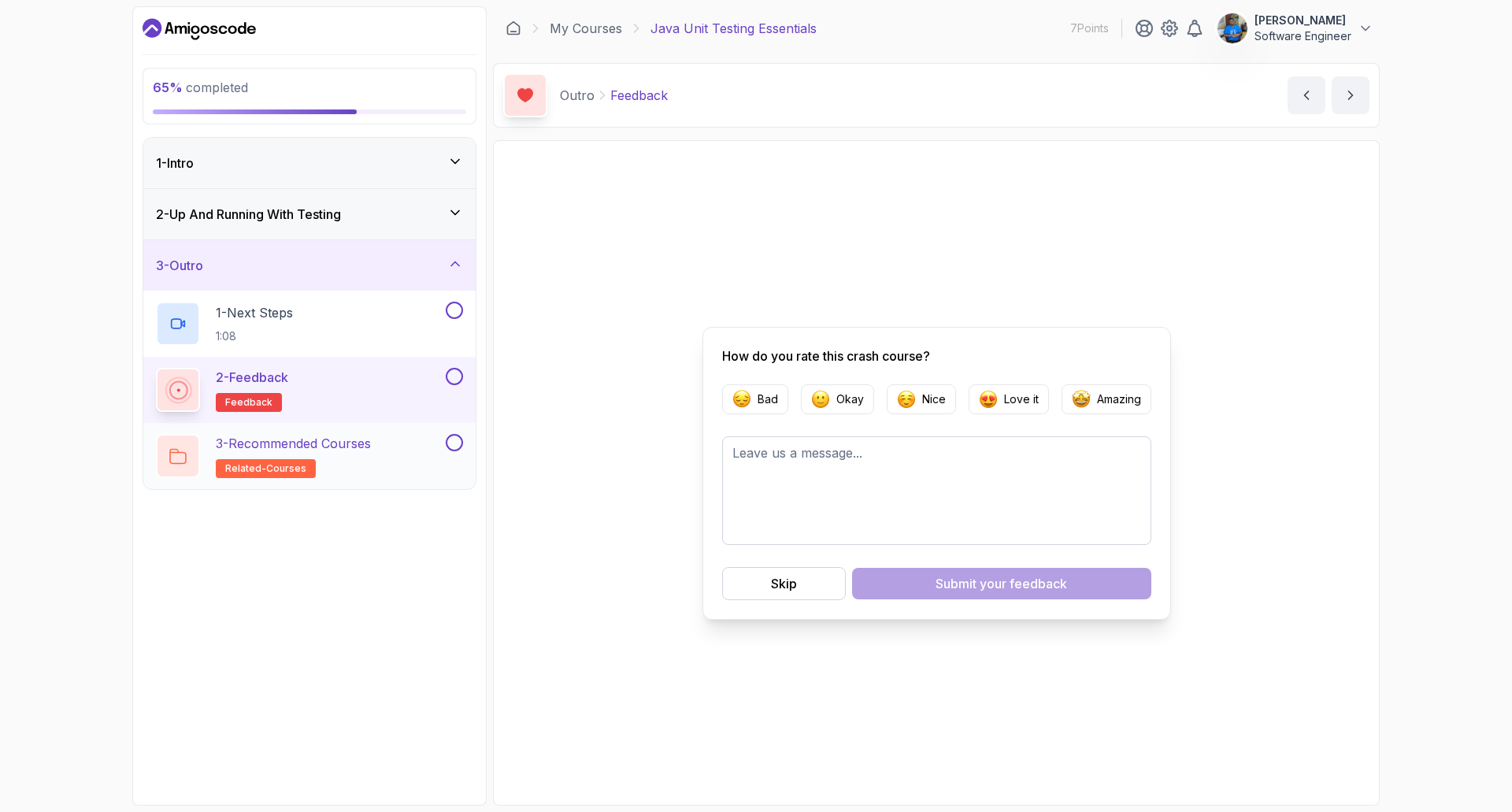
click at [337, 452] on p "3 - Recommended Courses" at bounding box center [293, 443] width 155 height 19
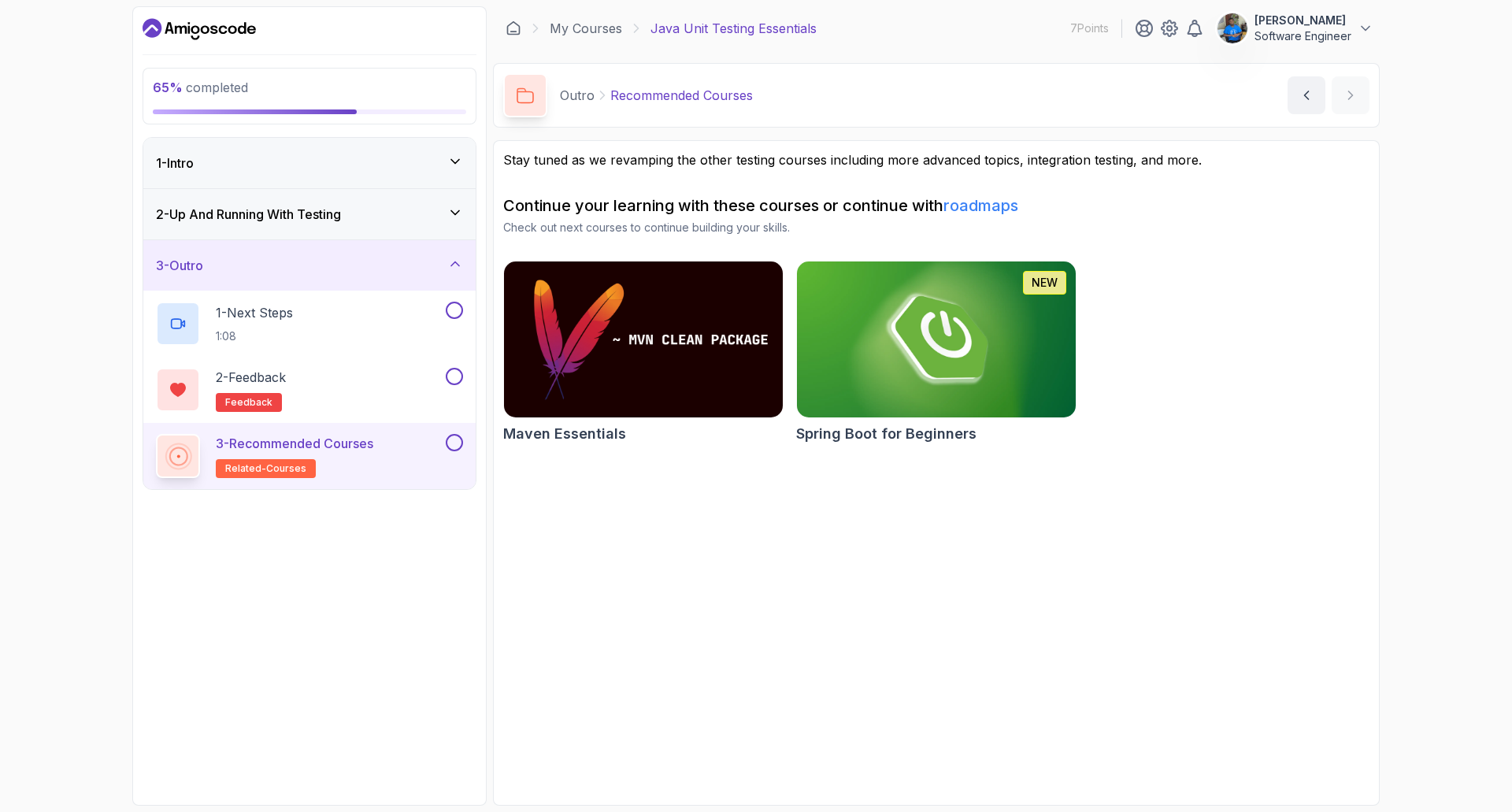
click at [452, 254] on div "3 - Outro" at bounding box center [310, 265] width 333 height 50
